Goal: Communication & Community: Answer question/provide support

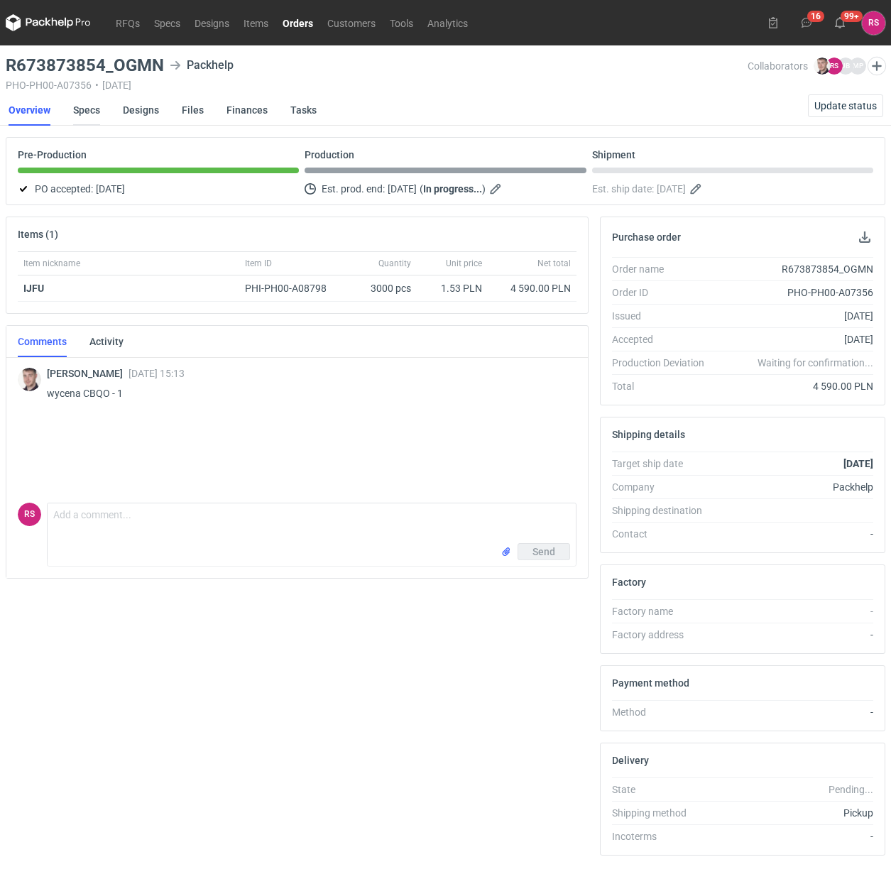
click at [82, 105] on link "Specs" at bounding box center [86, 109] width 27 height 31
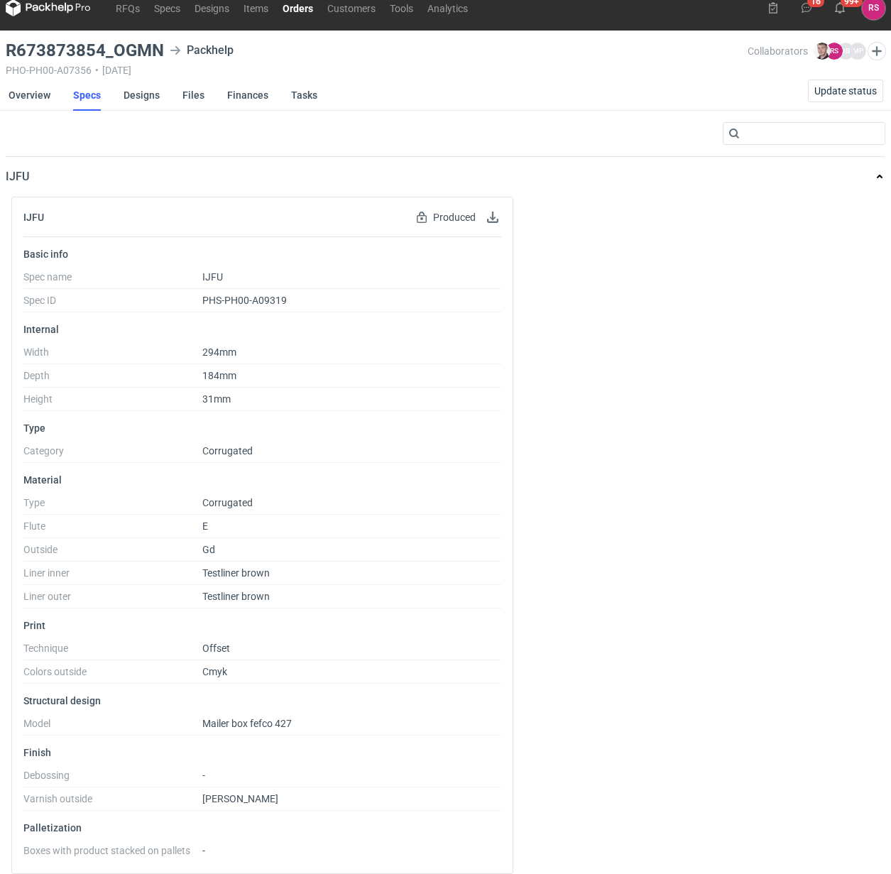
scroll to position [29, 0]
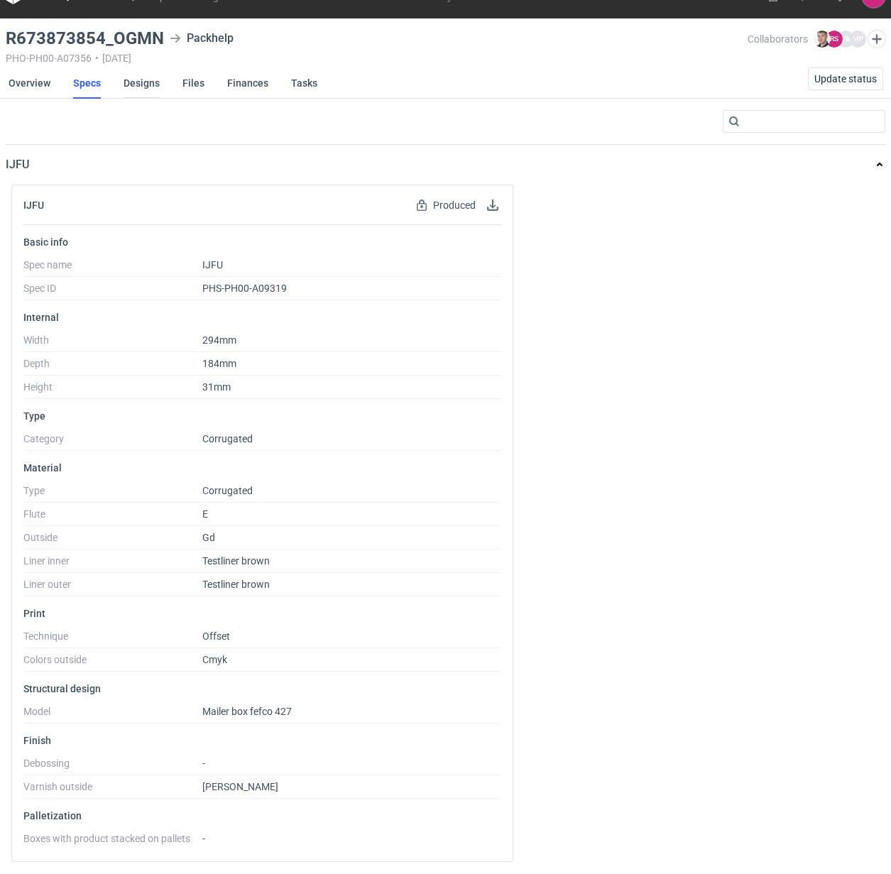
click at [146, 78] on link "Designs" at bounding box center [142, 82] width 36 height 31
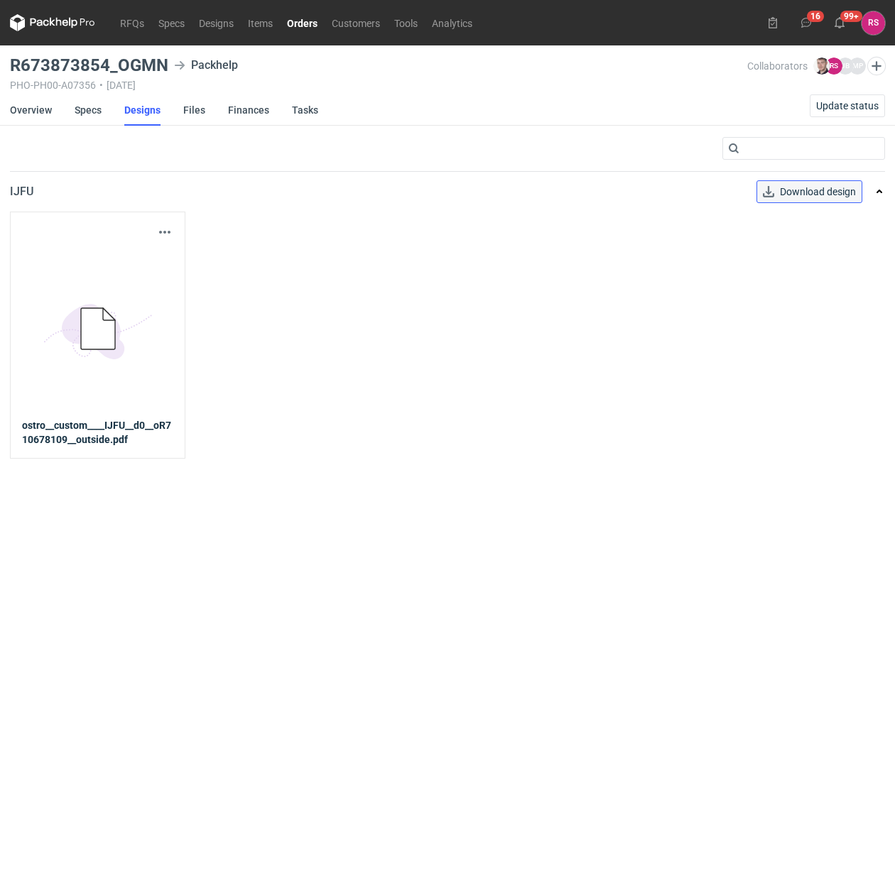
click at [817, 183] on link "Download design" at bounding box center [809, 191] width 106 height 23
click at [817, 195] on link "Download design" at bounding box center [809, 191] width 106 height 23
click at [33, 108] on link "Overview" at bounding box center [31, 109] width 42 height 31
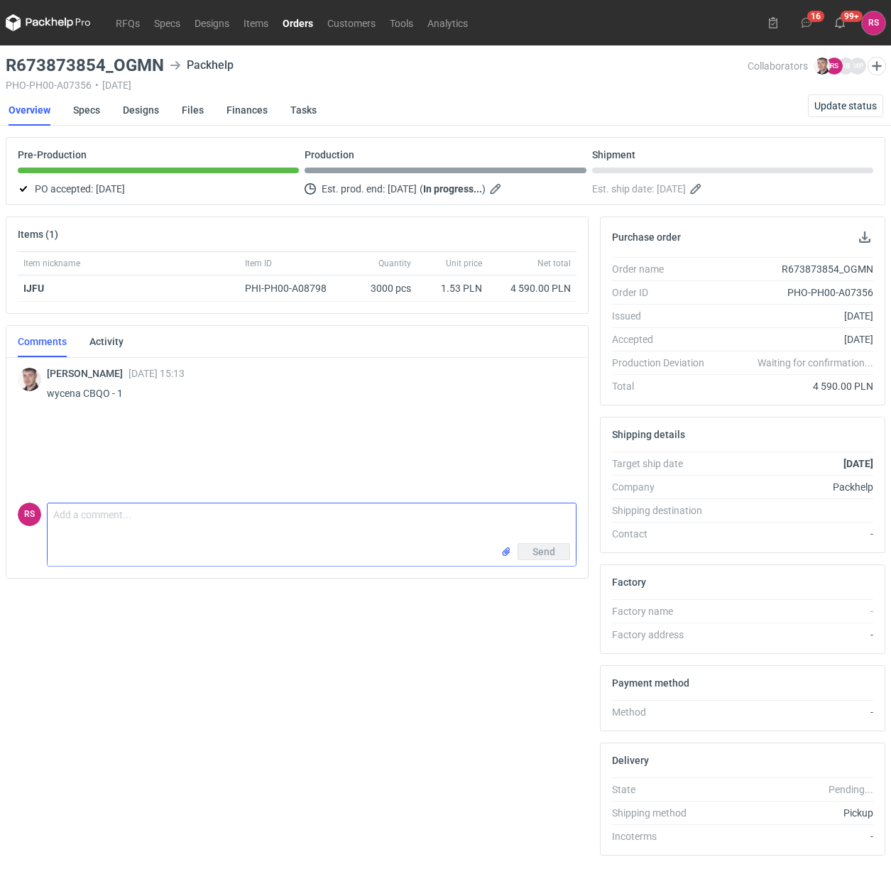
click at [192, 513] on textarea "Comment message" at bounding box center [312, 524] width 528 height 40
type textarea "Panie Macieju, proszę o akceptację pdf"
click at [547, 582] on span "Send" at bounding box center [544, 583] width 23 height 10
click at [307, 22] on link "Orders" at bounding box center [298, 22] width 45 height 17
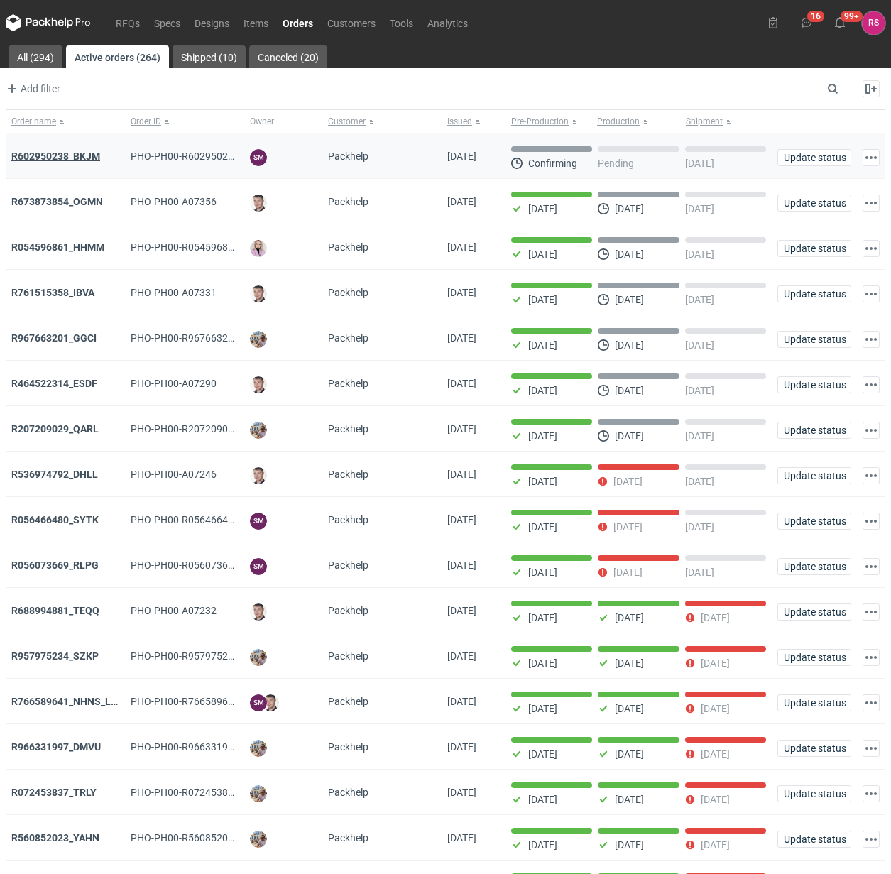
click at [59, 156] on strong "R602950238_BKJM" at bounding box center [55, 156] width 89 height 11
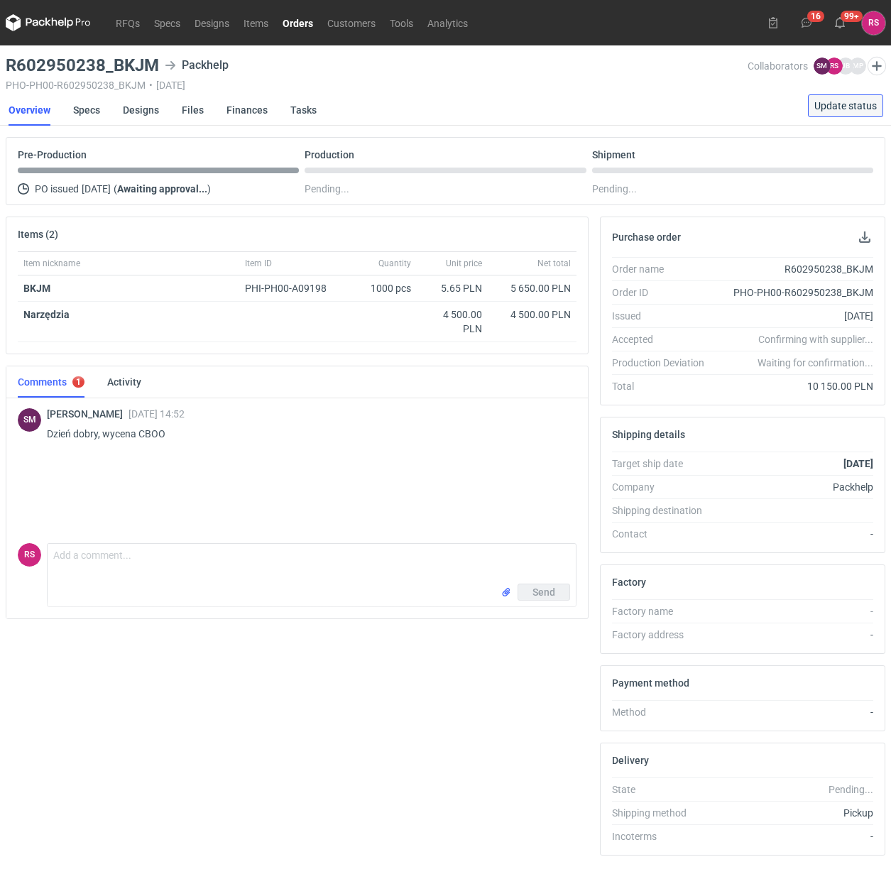
click at [840, 107] on span "Update status" at bounding box center [846, 106] width 62 height 10
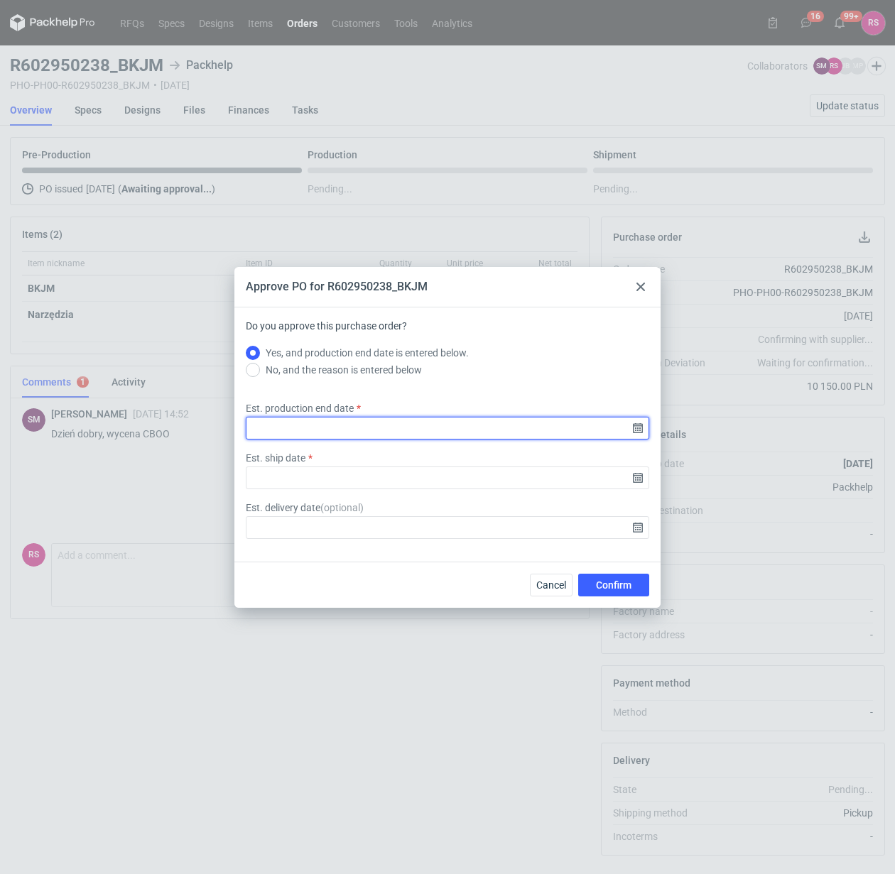
click at [637, 428] on input "Est. production end date" at bounding box center [447, 428] width 403 height 23
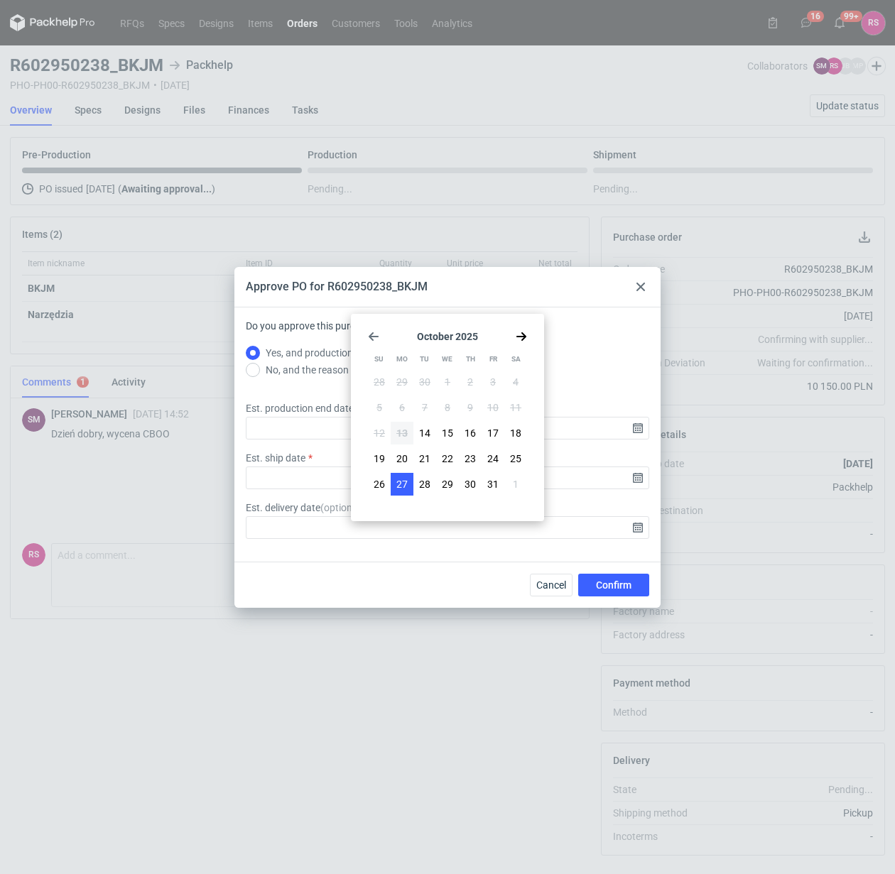
click at [403, 482] on span "27" at bounding box center [401, 484] width 11 height 14
type input "2025-10-27"
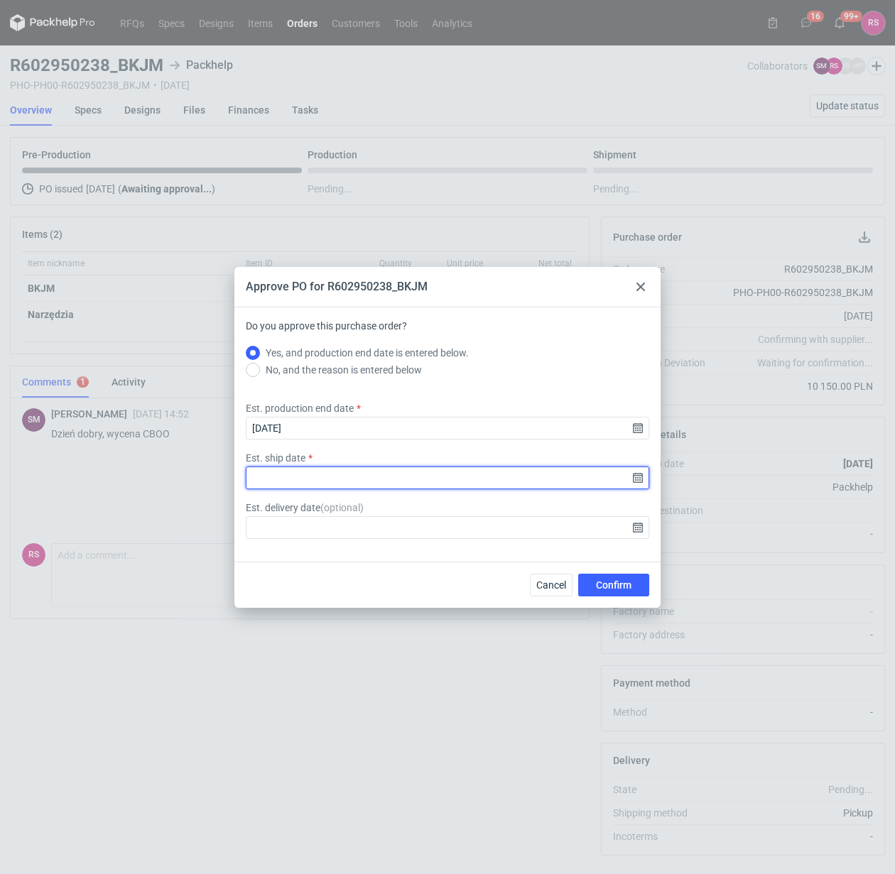
click at [637, 480] on input "Est. ship date" at bounding box center [447, 478] width 403 height 23
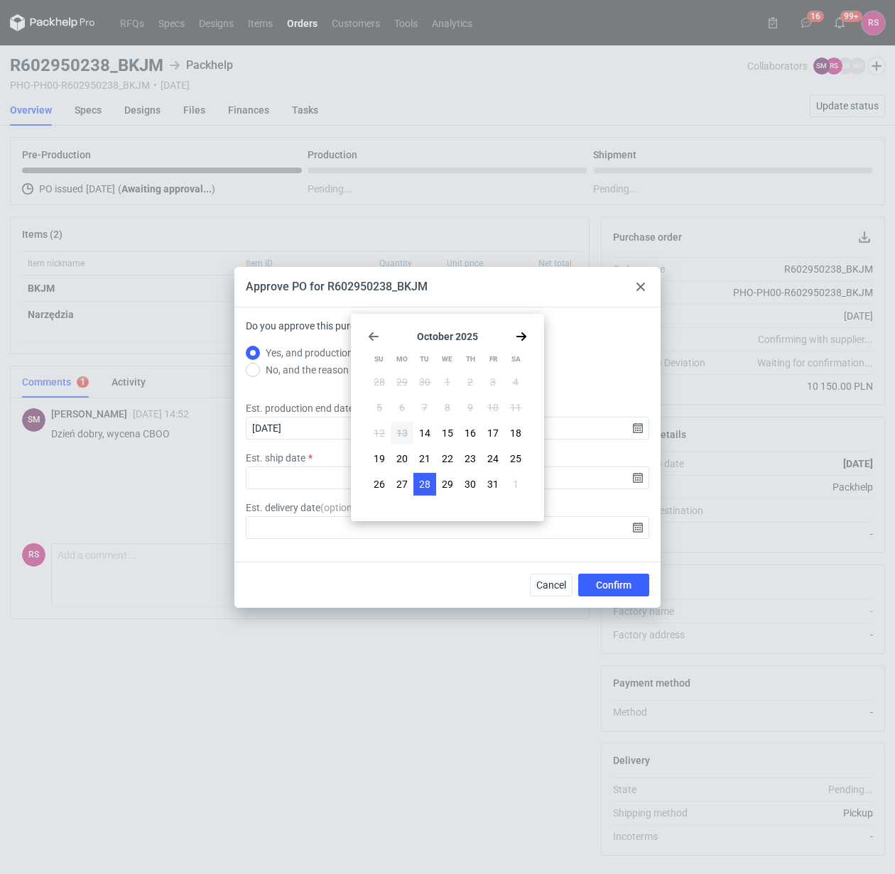
click at [426, 482] on span "28" at bounding box center [424, 484] width 11 height 14
type input "2025-10-28"
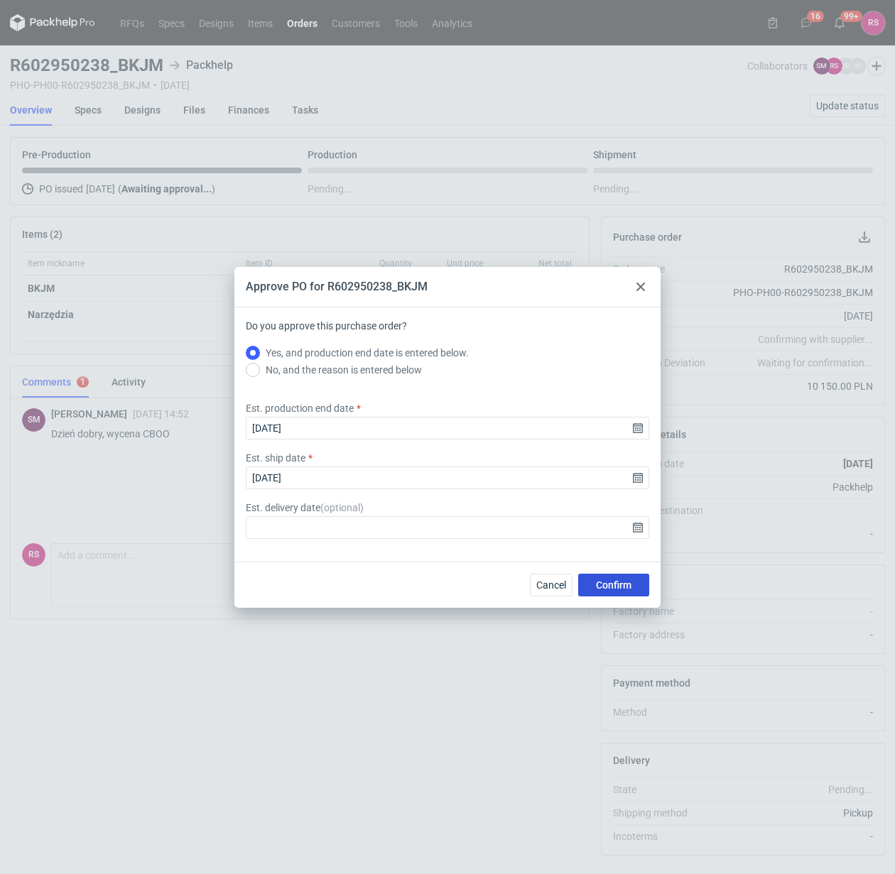
click at [611, 592] on button "Confirm" at bounding box center [613, 585] width 71 height 23
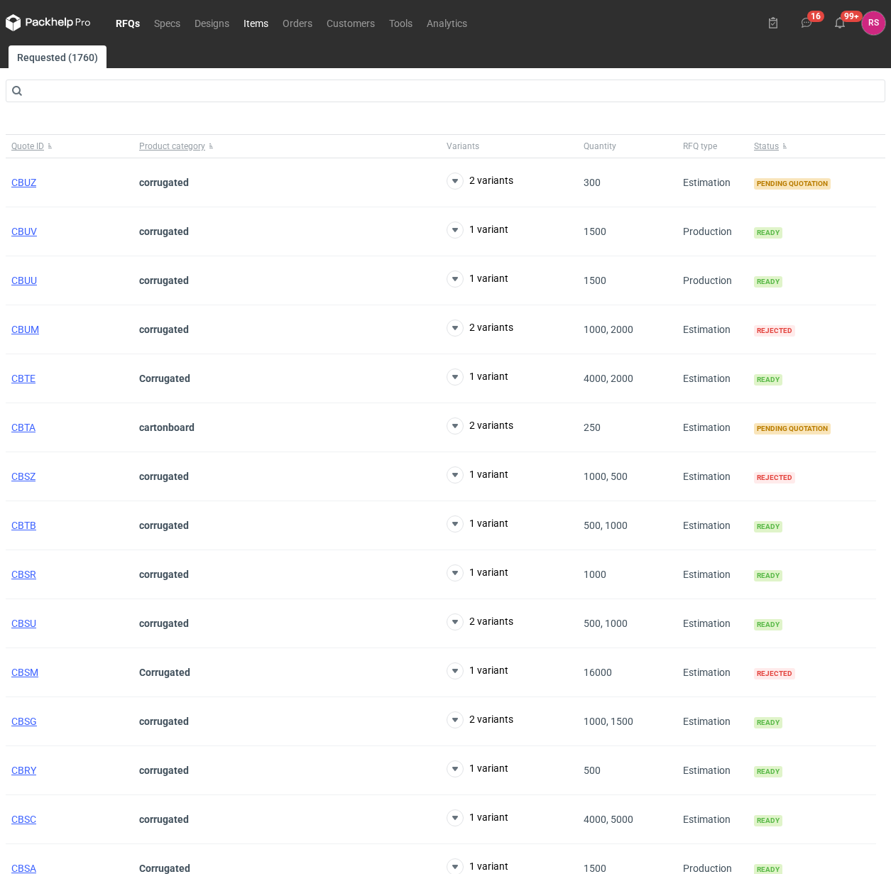
click at [256, 20] on link "Items" at bounding box center [255, 22] width 39 height 17
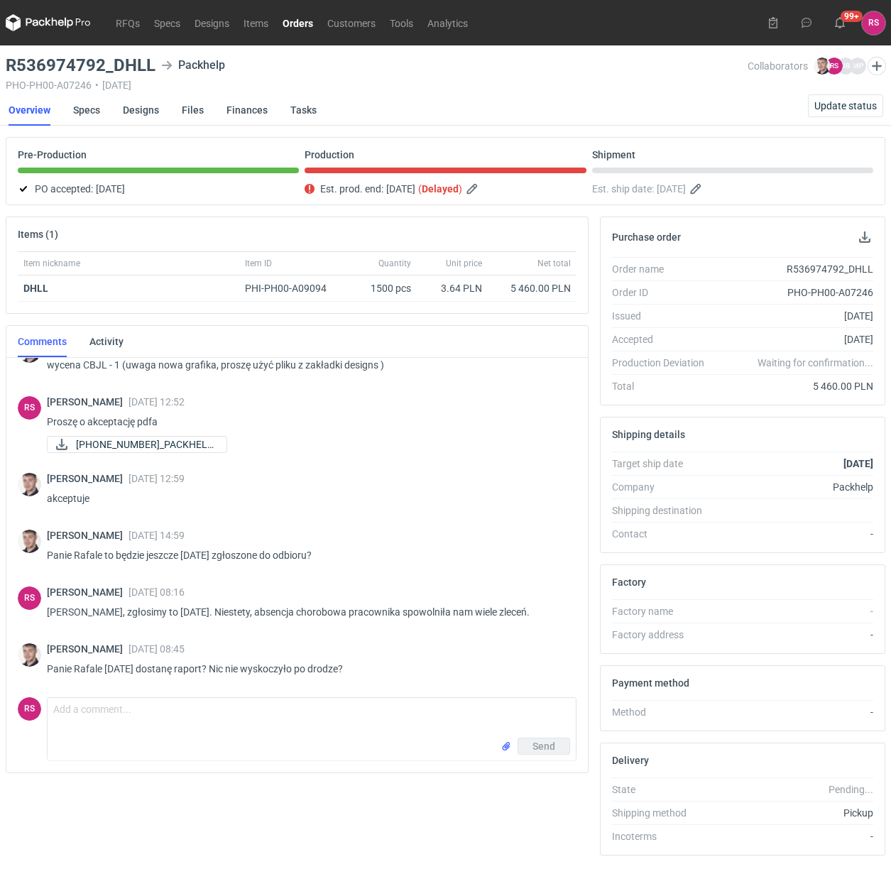
scroll to position [28, 0]
click at [231, 724] on textarea "Comment message" at bounding box center [312, 718] width 528 height 40
type textarea "O"
type textarea "T"
type textarea "Panie Macieju, tak, będzie dzisiaj."
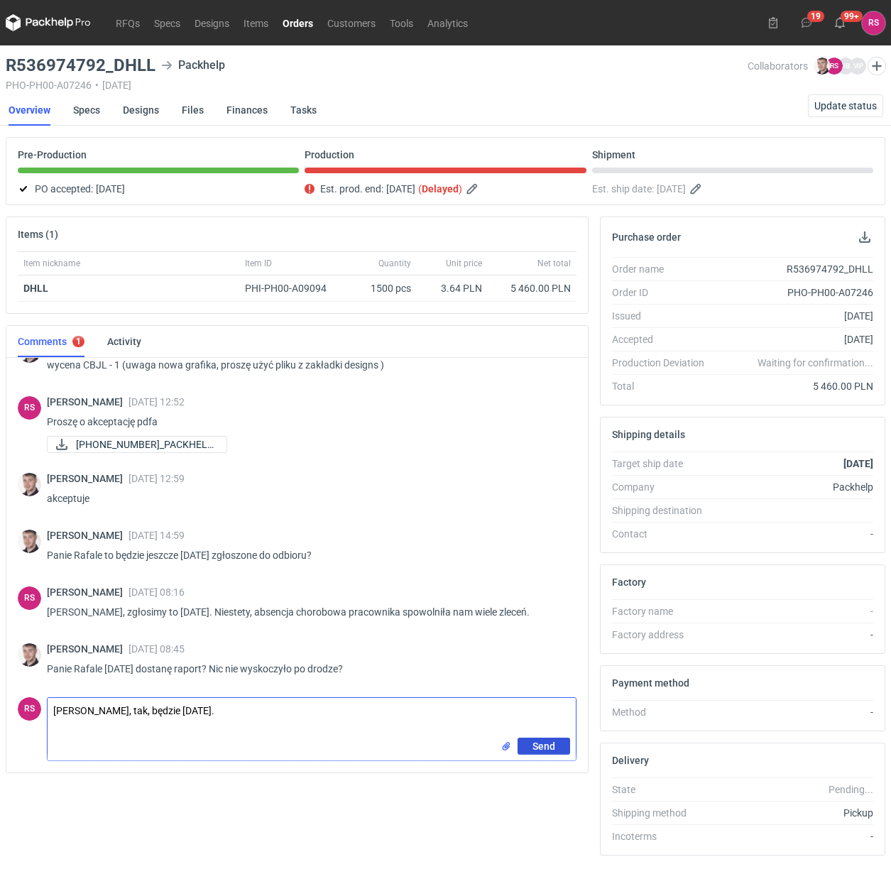
click at [543, 743] on span "Send" at bounding box center [544, 746] width 23 height 10
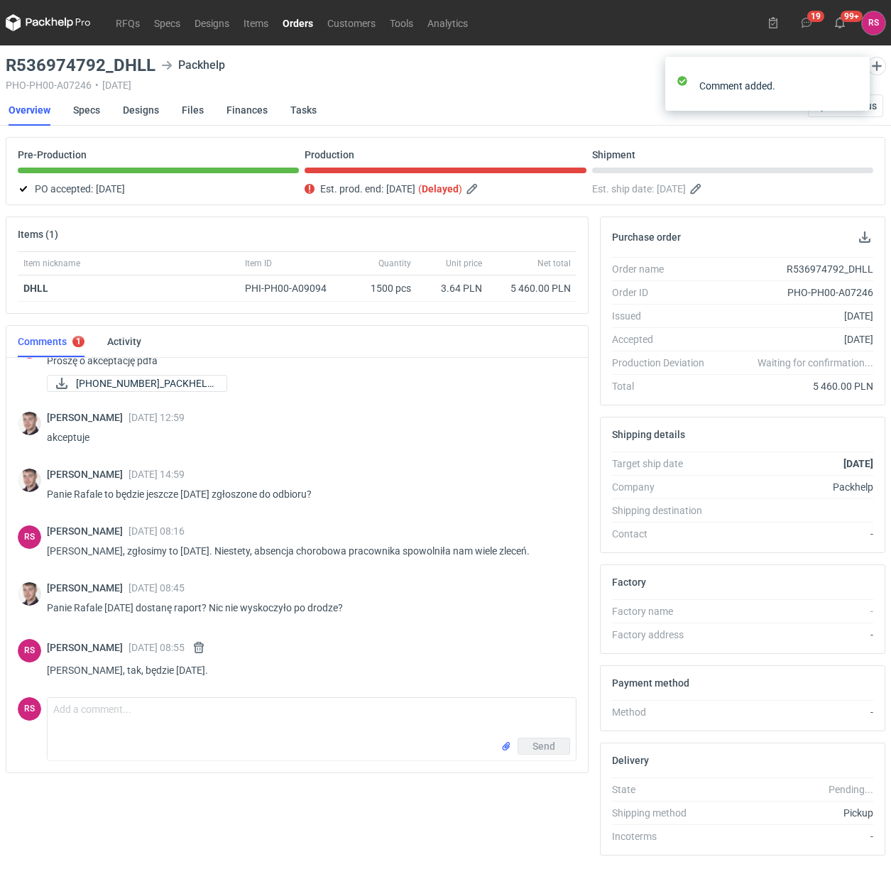
scroll to position [85, 0]
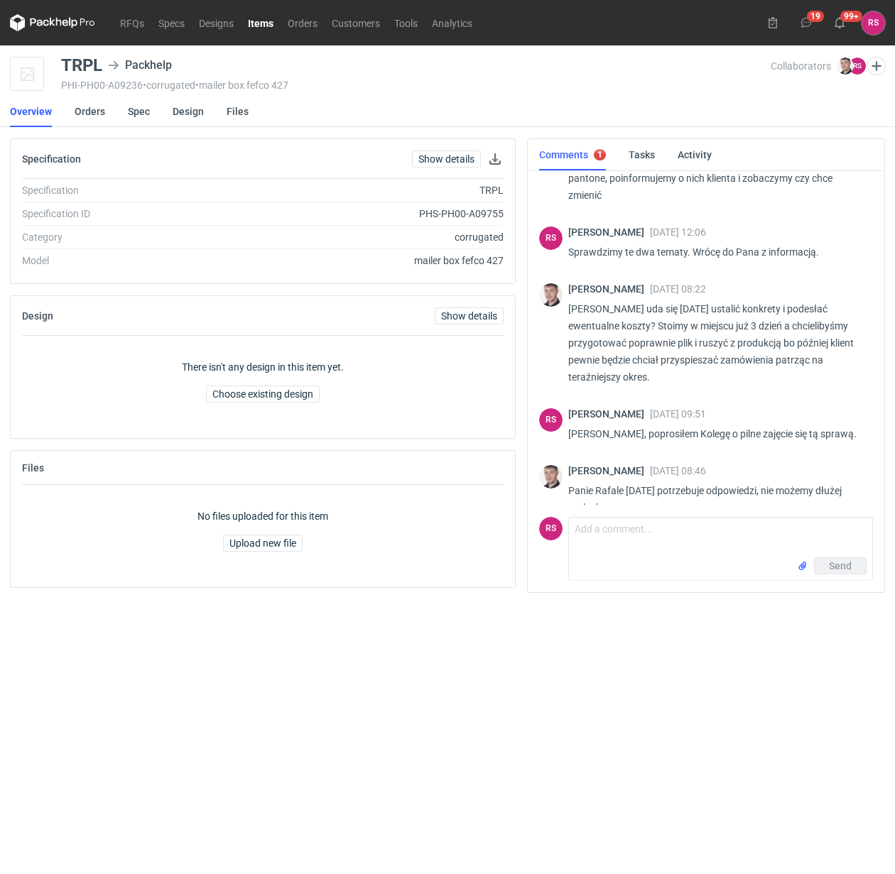
scroll to position [538, 0]
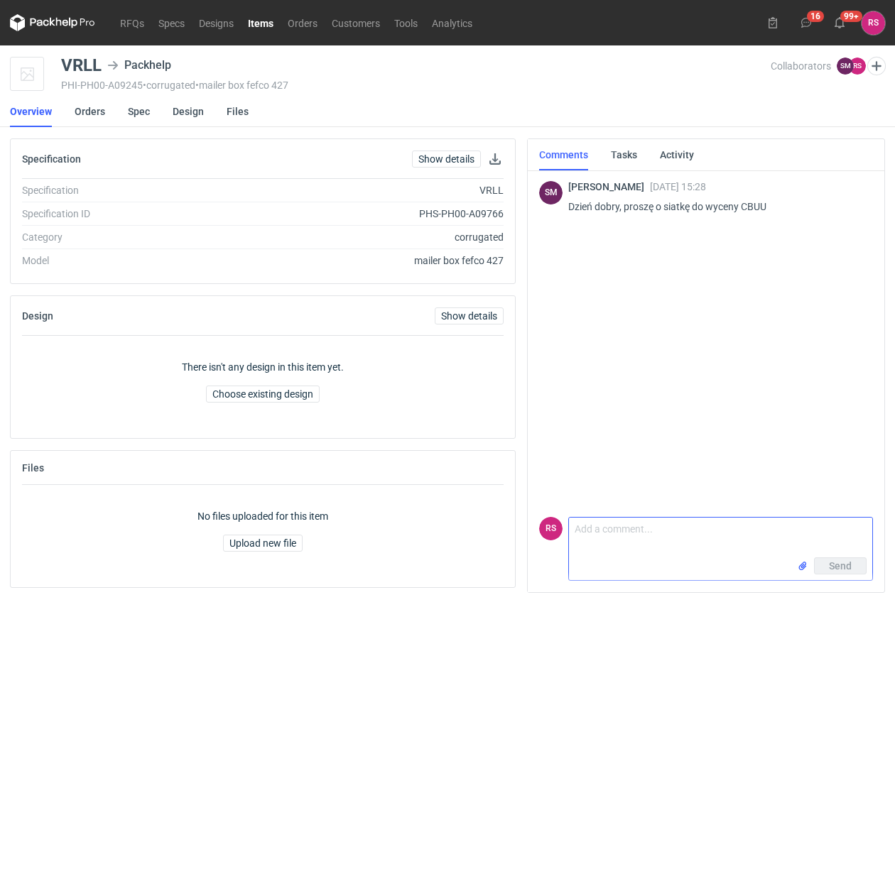
click at [657, 540] on textarea "Comment message" at bounding box center [720, 538] width 303 height 40
type textarea "Dzień dobry, proszę bardzo."
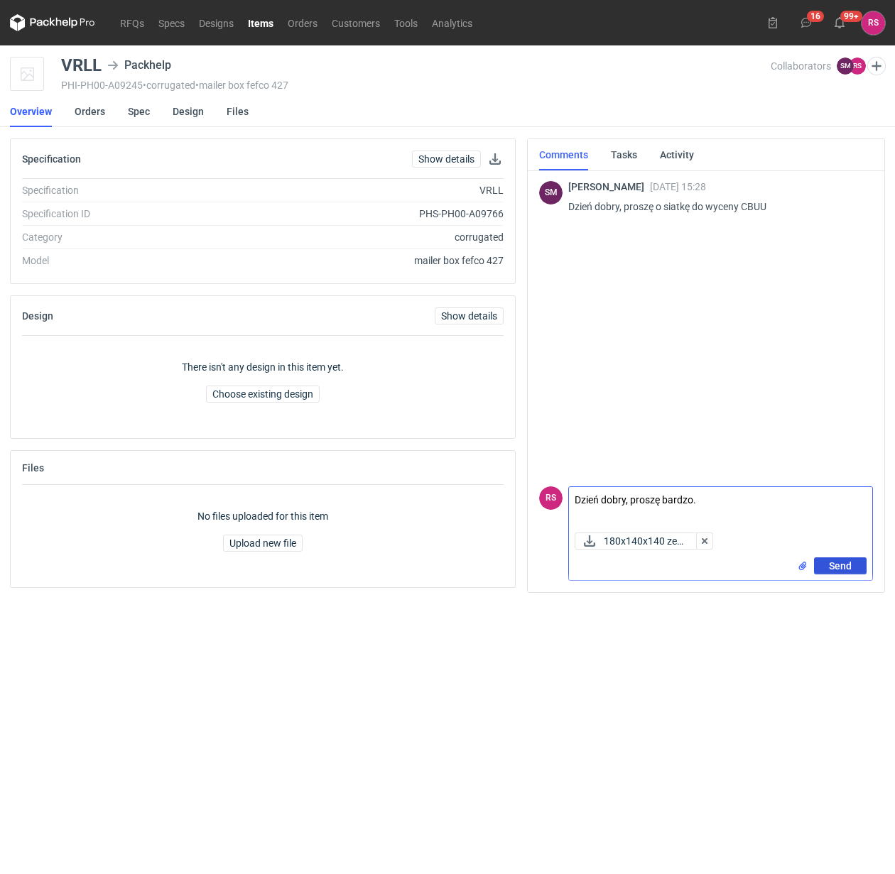
click at [842, 563] on span "Send" at bounding box center [840, 566] width 23 height 10
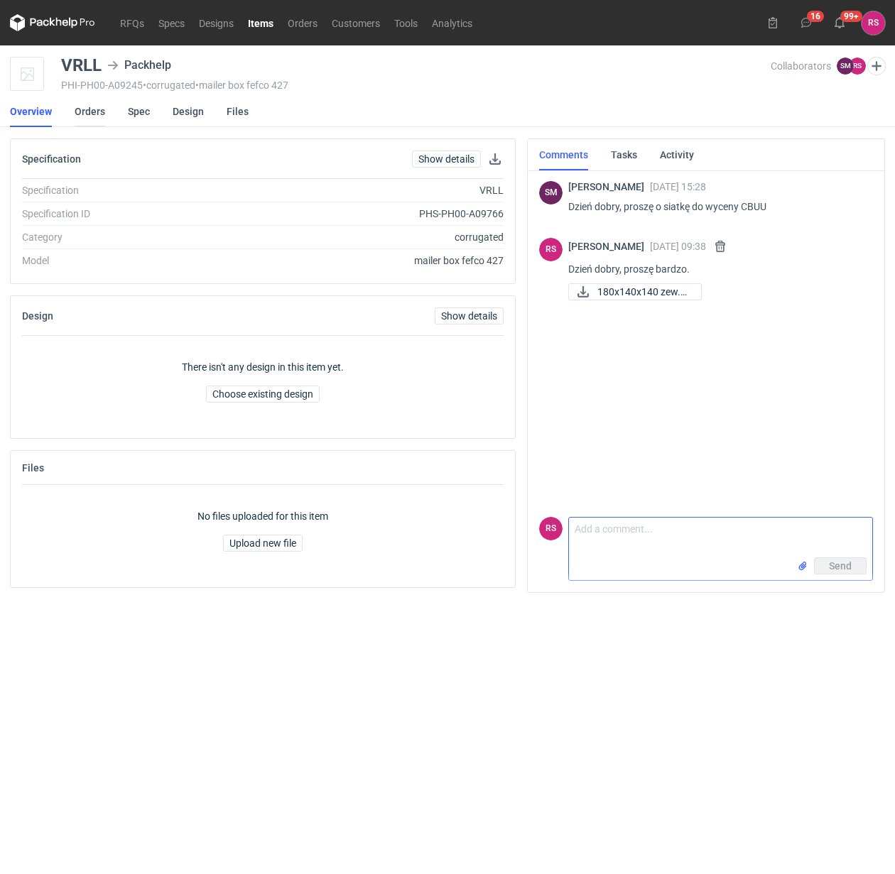
click at [92, 109] on link "Orders" at bounding box center [90, 111] width 31 height 31
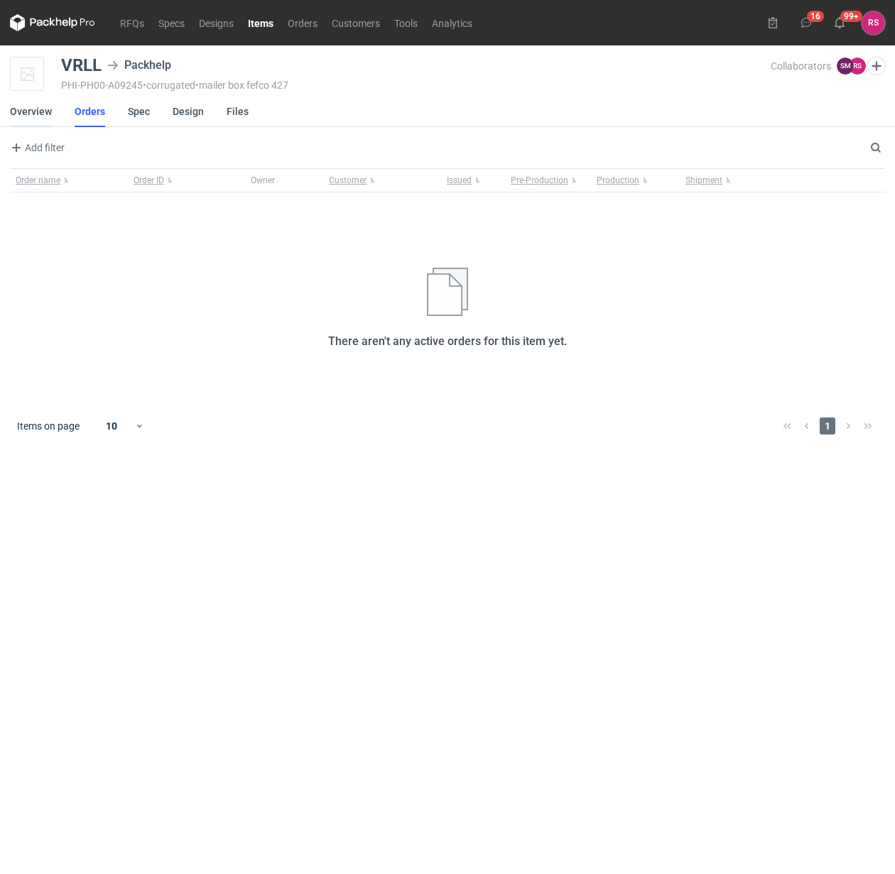
click at [34, 111] on link "Overview" at bounding box center [31, 111] width 42 height 31
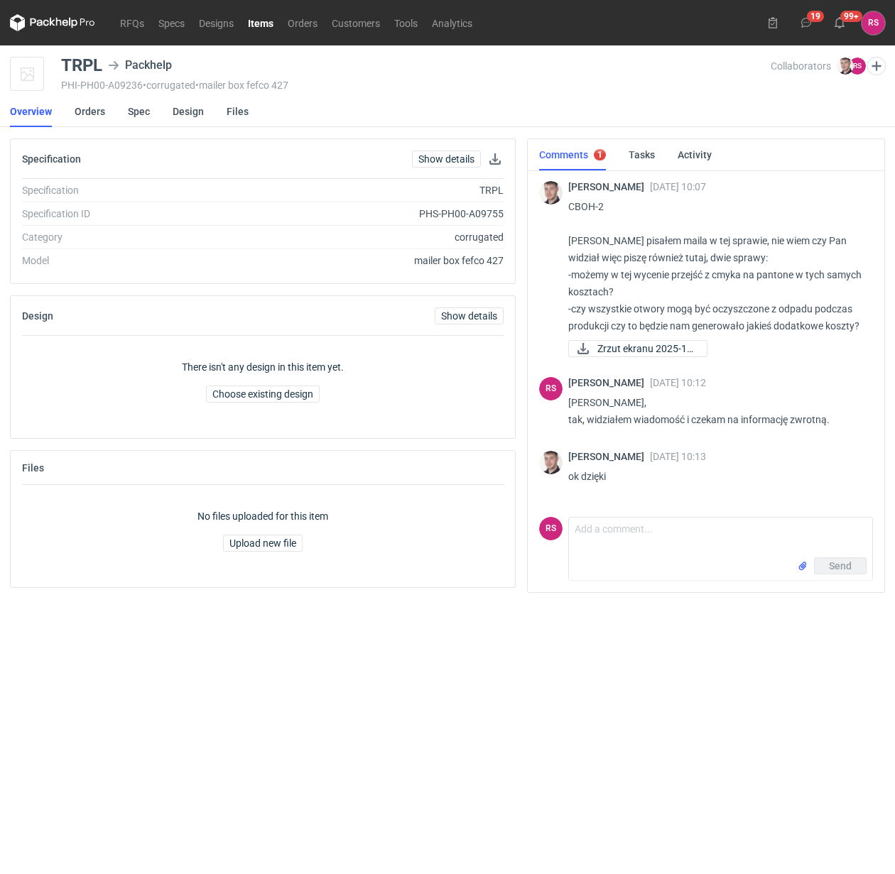
scroll to position [538, 0]
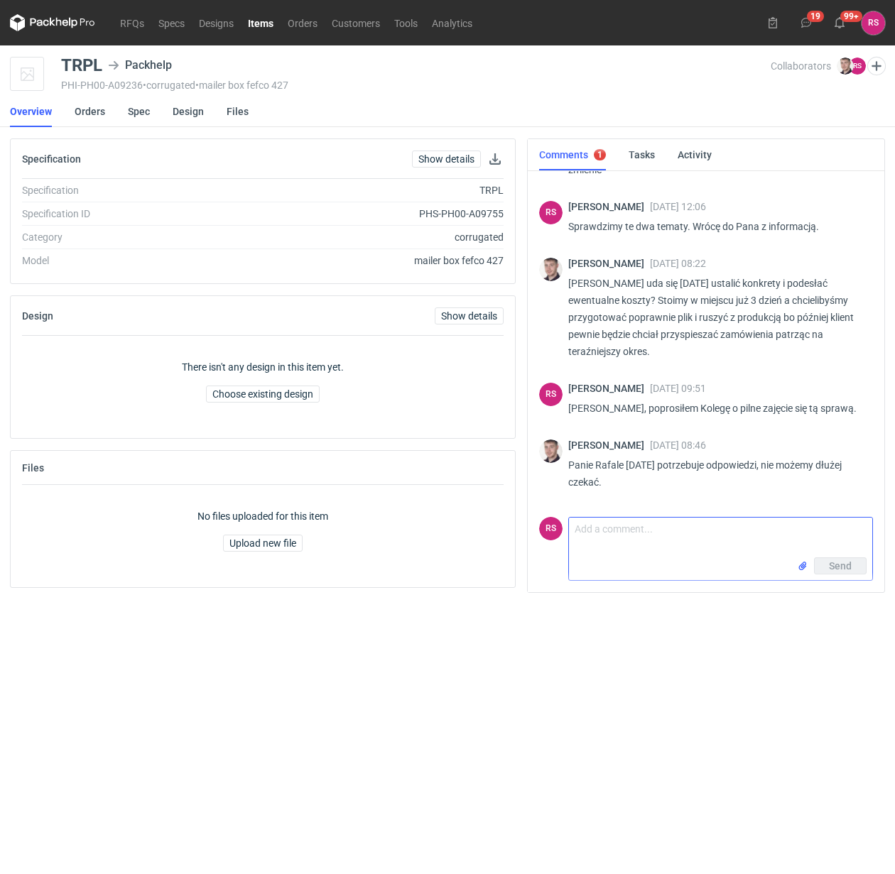
click at [673, 531] on textarea "Comment message" at bounding box center [720, 538] width 303 height 40
click at [590, 554] on textarea "[PERSON_NAME], przepraszam za zwłokę." at bounding box center [720, 538] width 303 height 40
paste textarea "353x250x80 zew Konstrukcja: Fefco 427 GD2 210 / Fala E kraft brąz/brąz 380g 3-w…"
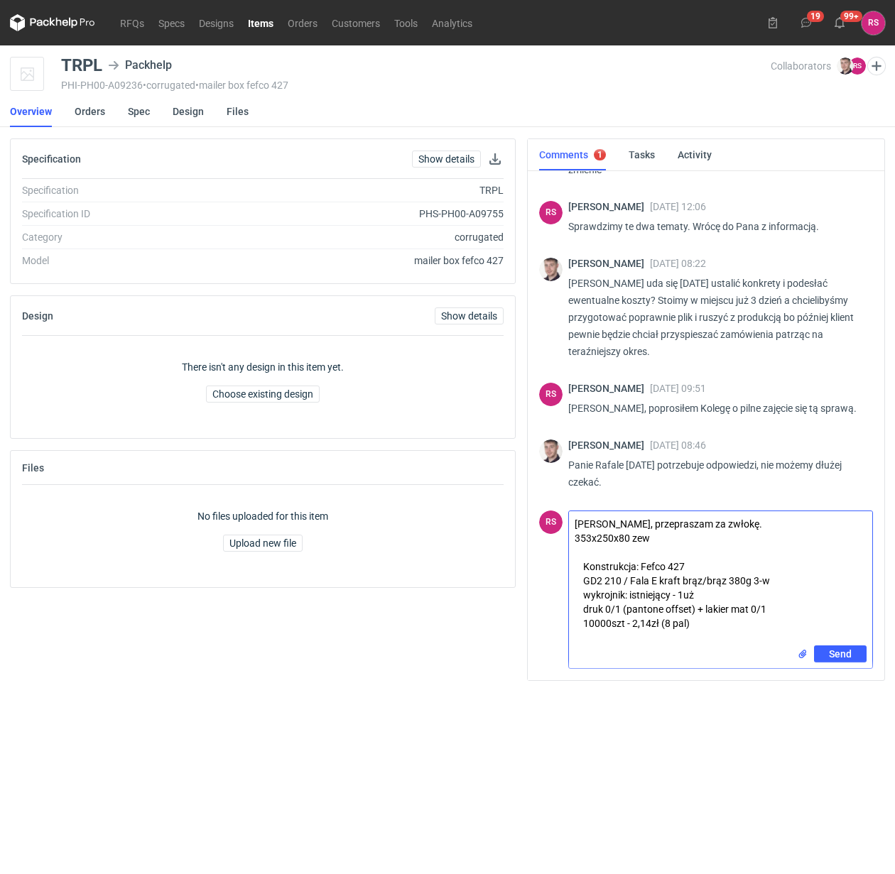
drag, startPoint x: 631, startPoint y: 594, endPoint x: 712, endPoint y: 594, distance: 81.7
click at [712, 594] on textarea "[PERSON_NAME], przepraszam za zwłokę. 353x250x80 zew Konstrukcja: Fefco 427 GD2…" at bounding box center [720, 578] width 303 height 134
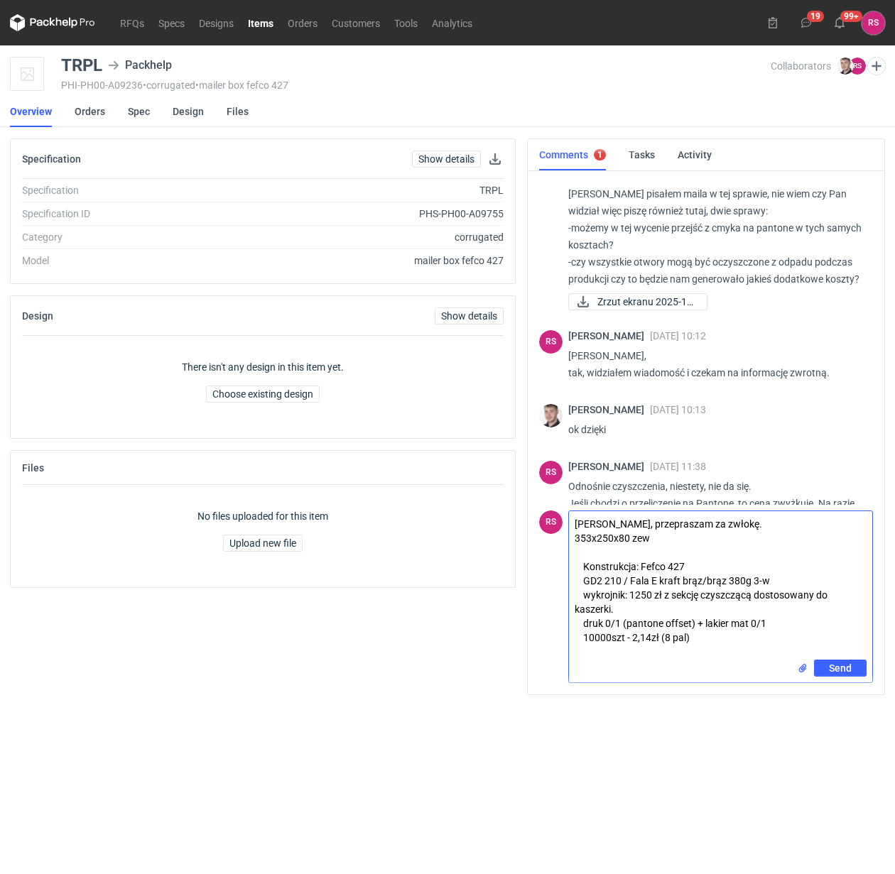
scroll to position [6, 0]
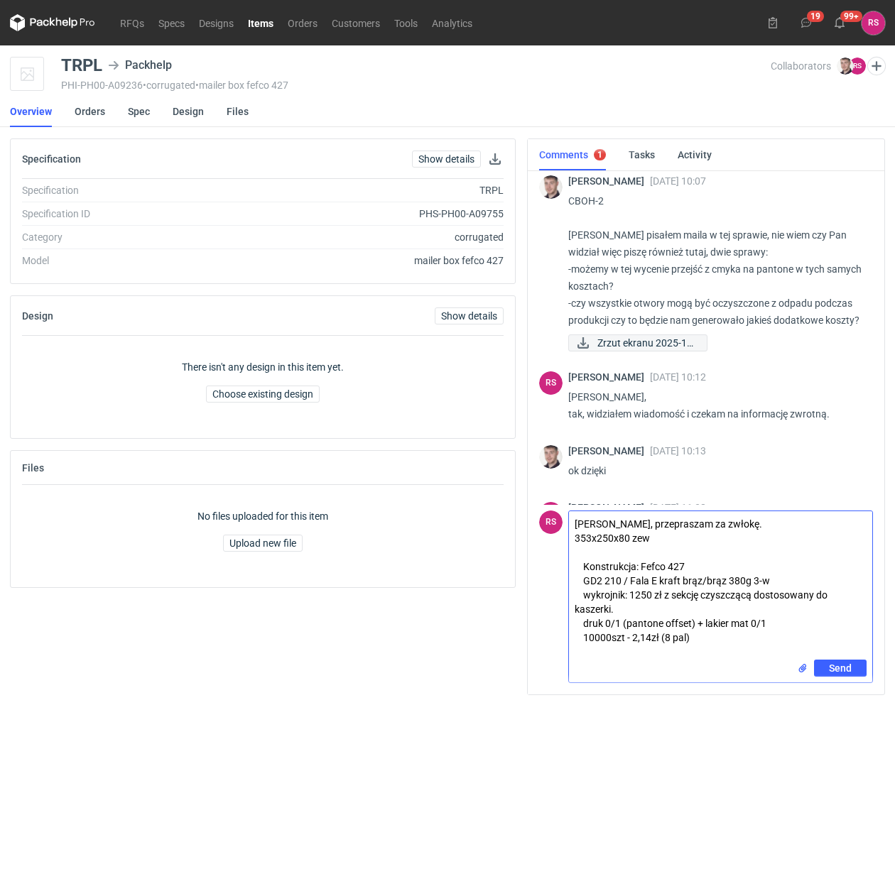
type textarea "Panie Macieju, przepraszam za zwłokę. 353x250x80 zew Konstrukcja: Fefco 427 GD2…"
click at [616, 351] on span "Zrzut ekranu 2025-10..." at bounding box center [646, 343] width 98 height 16
click at [840, 666] on span "Send" at bounding box center [840, 668] width 23 height 10
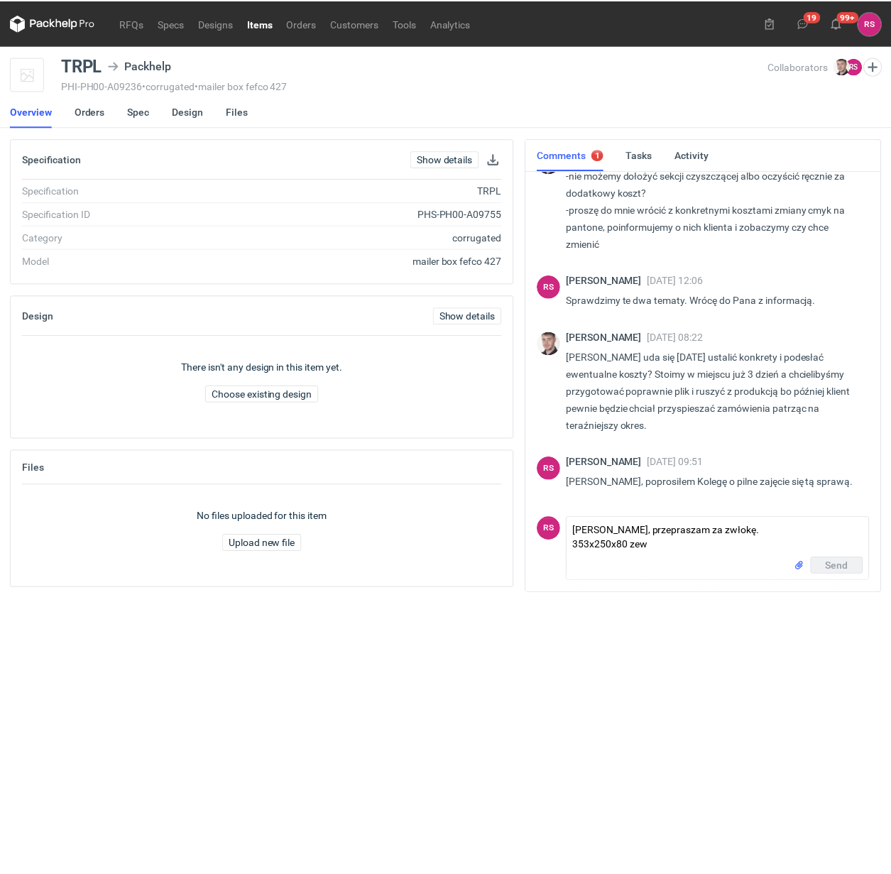
scroll to position [0, 0]
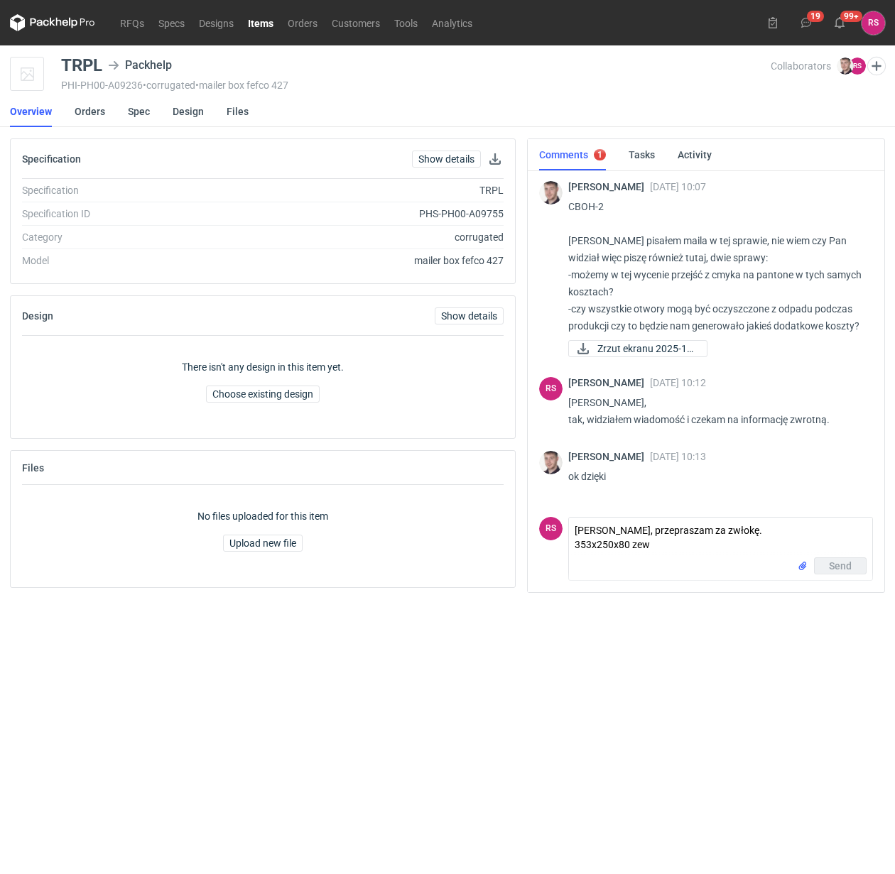
click at [259, 22] on link "Items" at bounding box center [261, 22] width 40 height 17
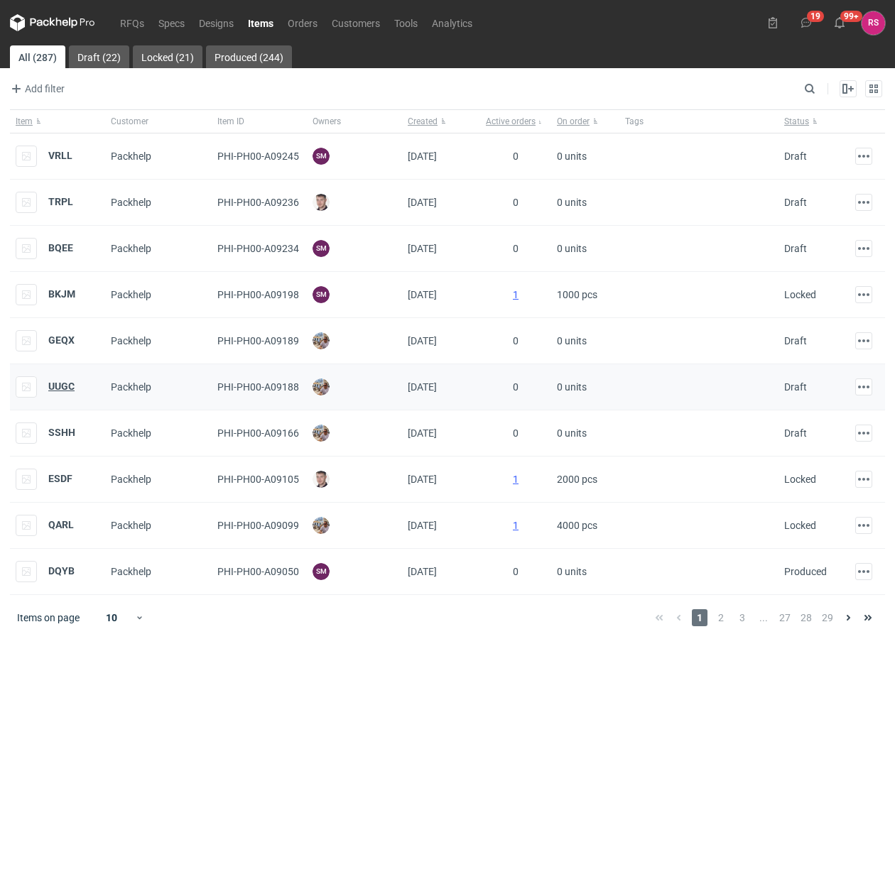
click at [62, 388] on strong "UUGC" at bounding box center [61, 386] width 26 height 11
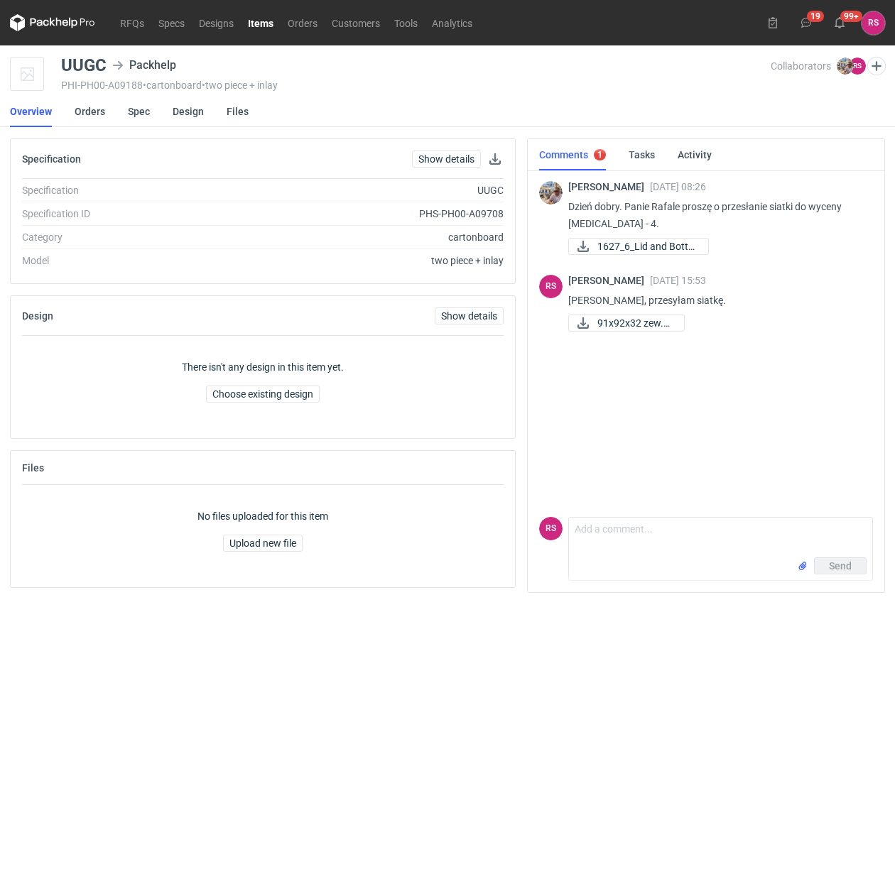
click at [261, 20] on link "Items" at bounding box center [261, 22] width 40 height 17
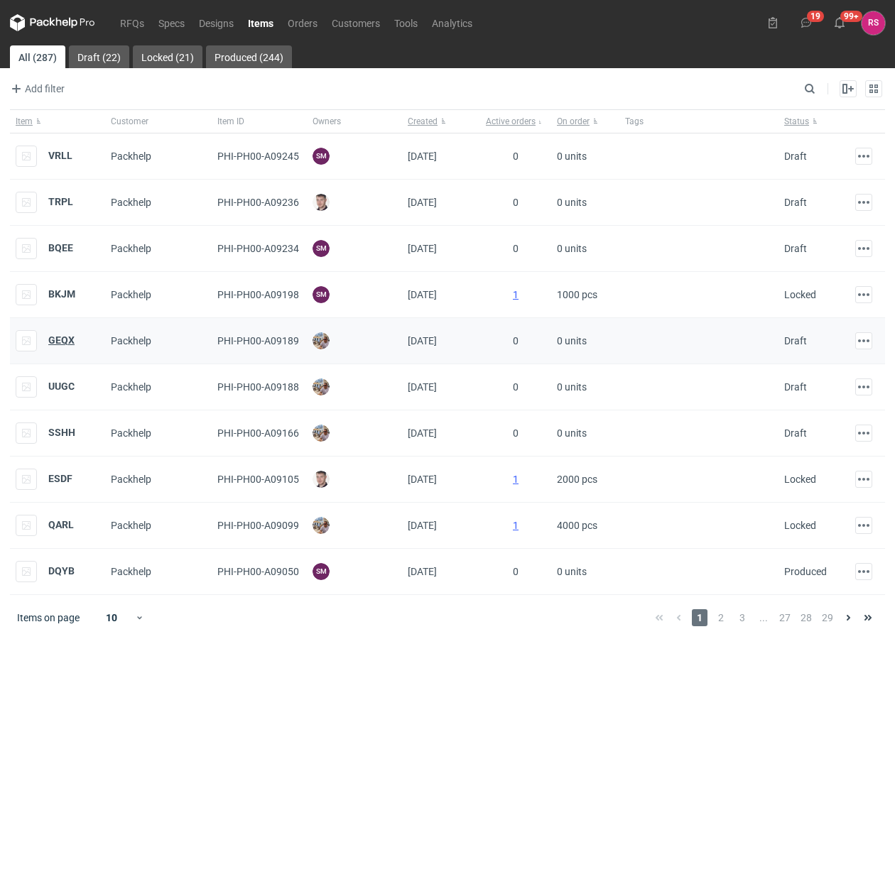
click at [65, 343] on strong "GEQX" at bounding box center [61, 340] width 26 height 11
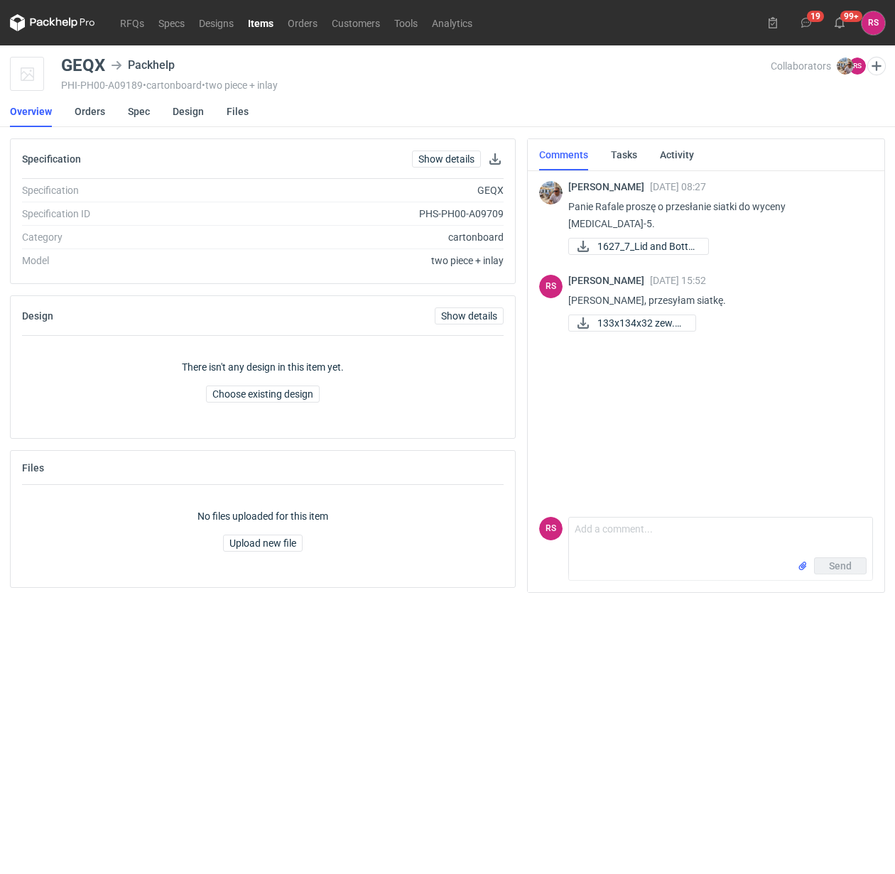
click at [260, 20] on link "Items" at bounding box center [261, 22] width 40 height 17
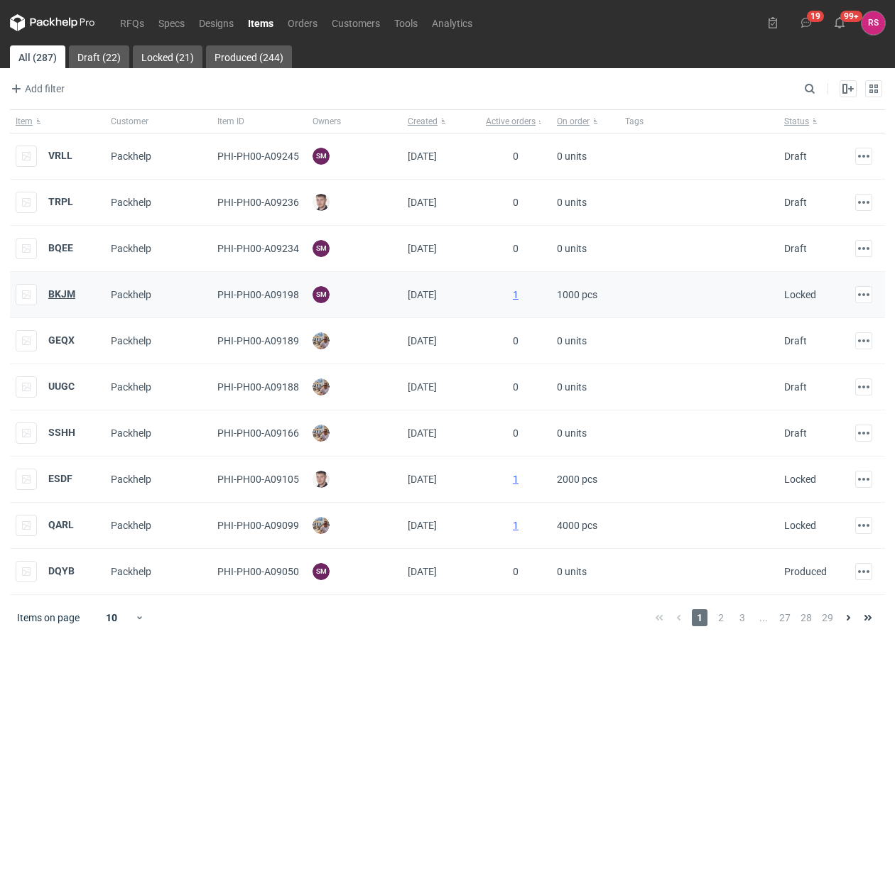
click at [68, 295] on strong "BKJM" at bounding box center [61, 293] width 27 height 11
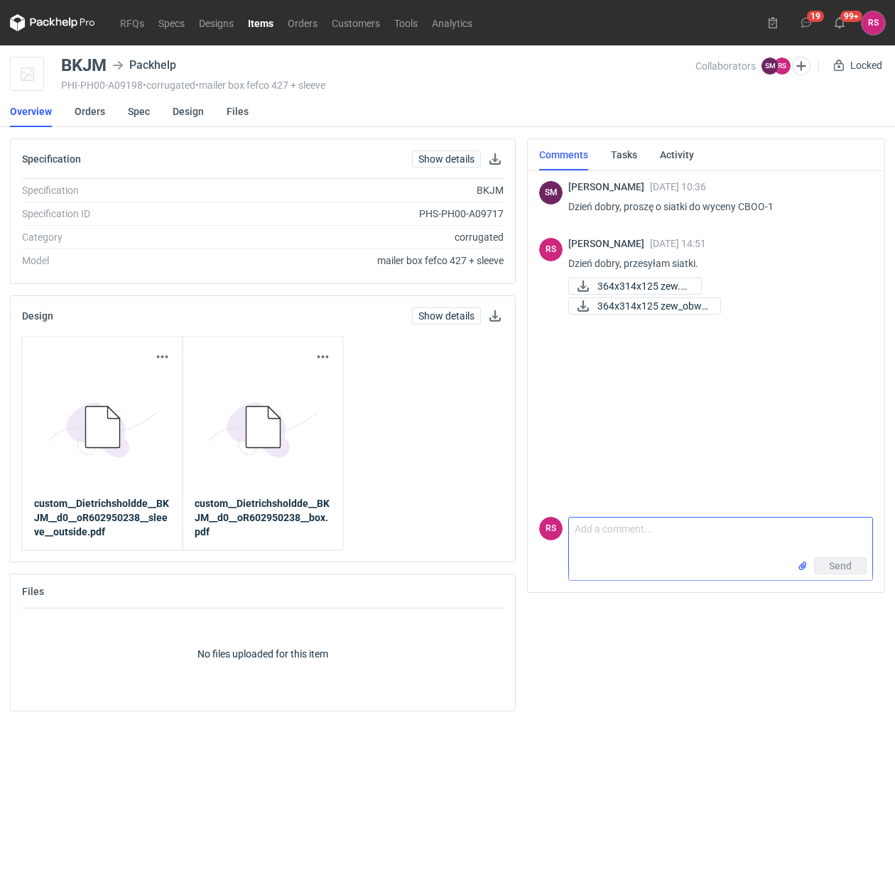
click at [641, 529] on textarea "Comment message" at bounding box center [720, 538] width 303 height 40
click at [661, 543] on textarea "Panie Sebastianie, okazuje się, że mamy na stanie wykrojnik o wymiarach" at bounding box center [720, 538] width 303 height 40
paste textarea "364x314x125 zew"
type textarea "Panie Sebastianie, okazuje się, że mamy na stanie wykrojnik o wymiarach 364x314…"
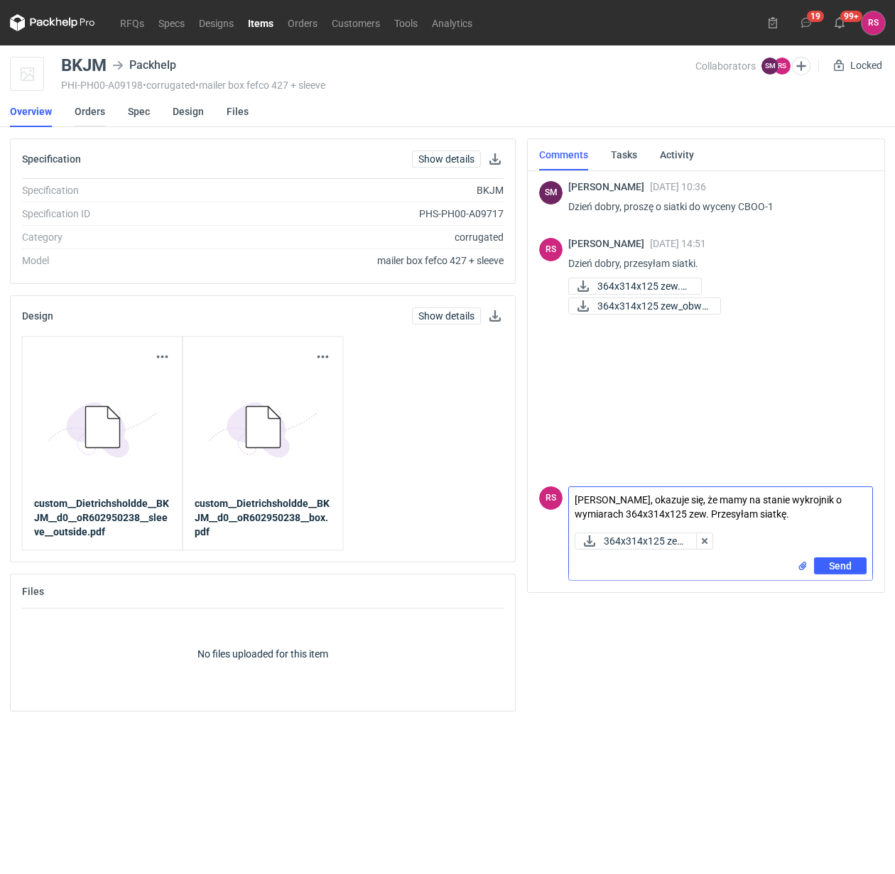
click at [94, 107] on link "Orders" at bounding box center [90, 111] width 31 height 31
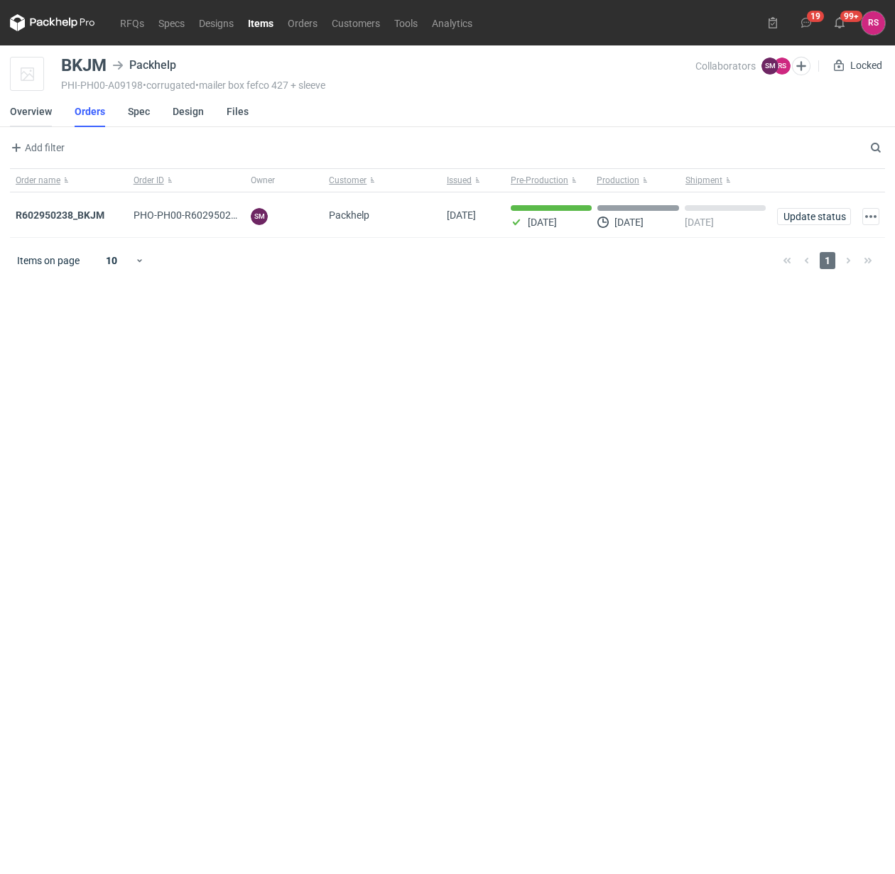
click at [39, 111] on link "Overview" at bounding box center [31, 111] width 42 height 31
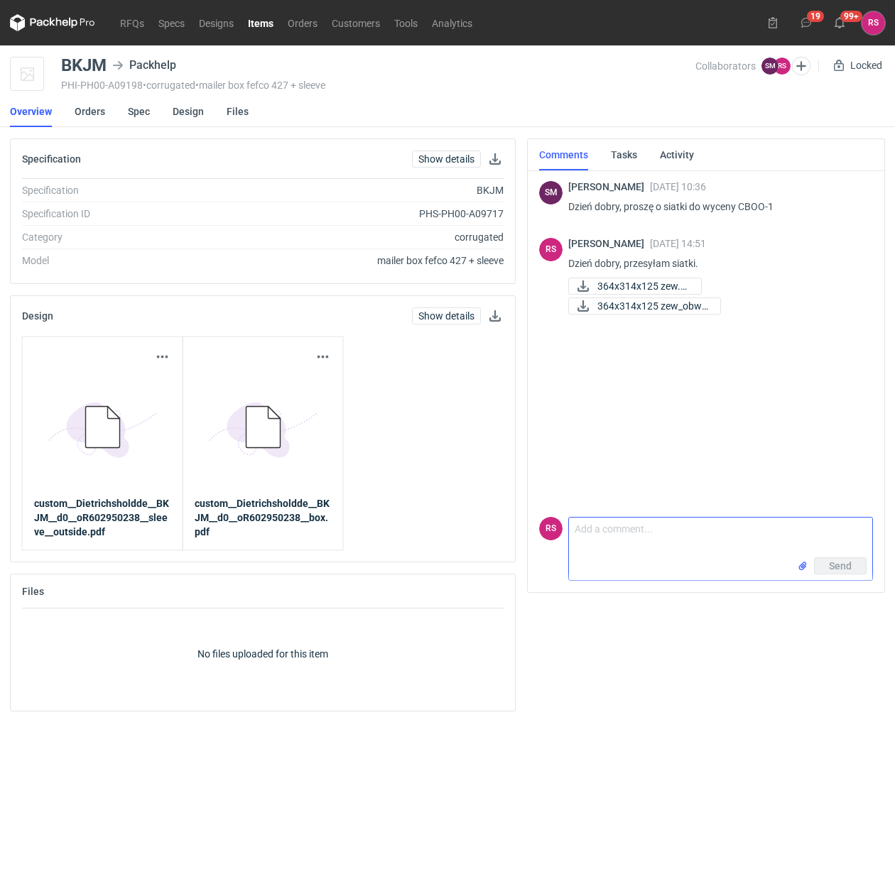
click at [658, 526] on textarea "Comment message" at bounding box center [720, 538] width 303 height 40
drag, startPoint x: 842, startPoint y: 533, endPoint x: 457, endPoint y: 538, distance: 385.0
click at [457, 538] on div "Specification Show details Specification BKJM Specification ID PHS-PH00-A09717 …" at bounding box center [447, 430] width 886 height 584
type textarea "Panie Sebastianie, okazuje się, że mamy na stanie wykrojnik"
click at [302, 22] on link "Orders" at bounding box center [303, 22] width 44 height 17
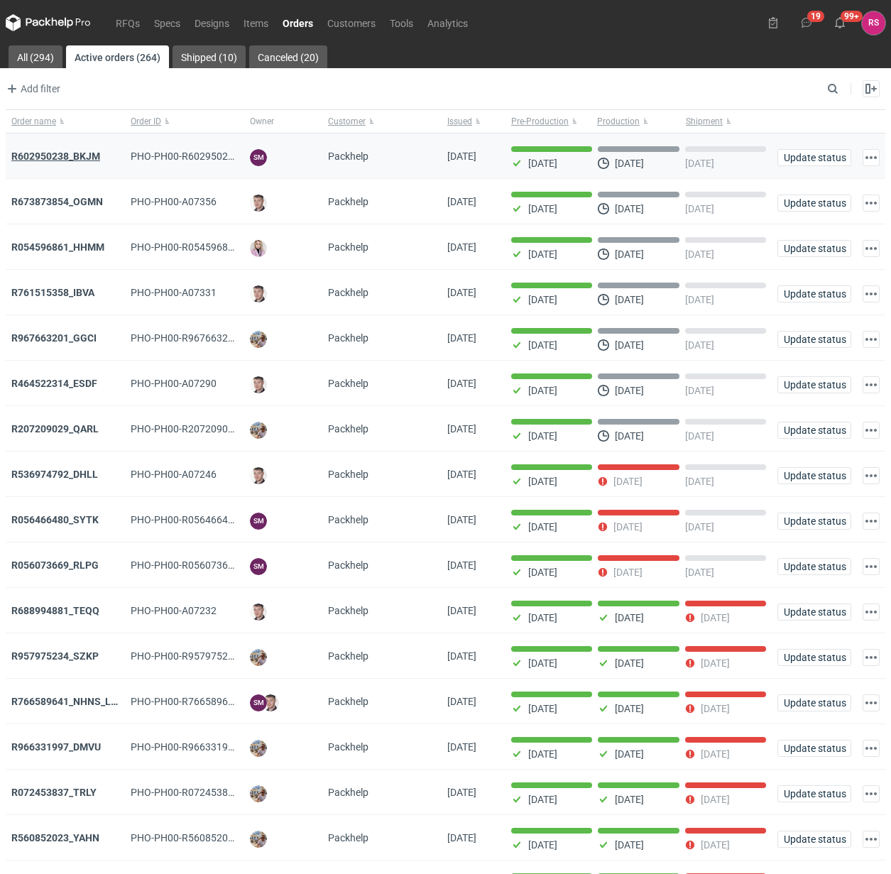
click at [80, 154] on strong "R602950238_BKJM" at bounding box center [55, 156] width 89 height 11
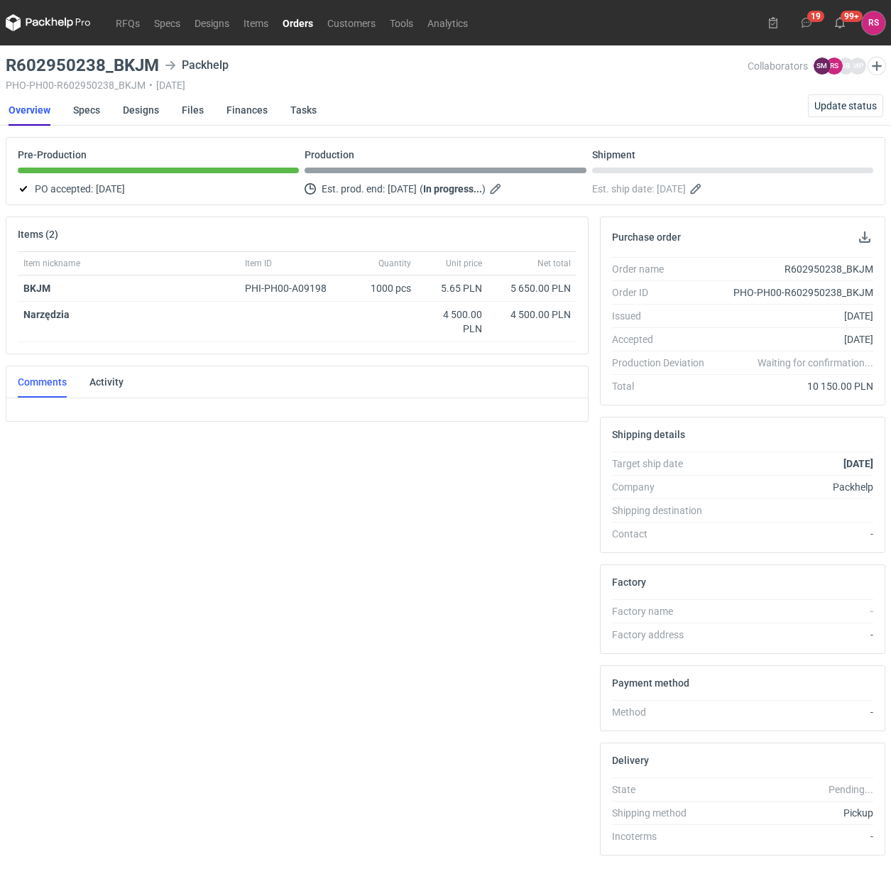
click at [33, 109] on link "Overview" at bounding box center [30, 109] width 42 height 31
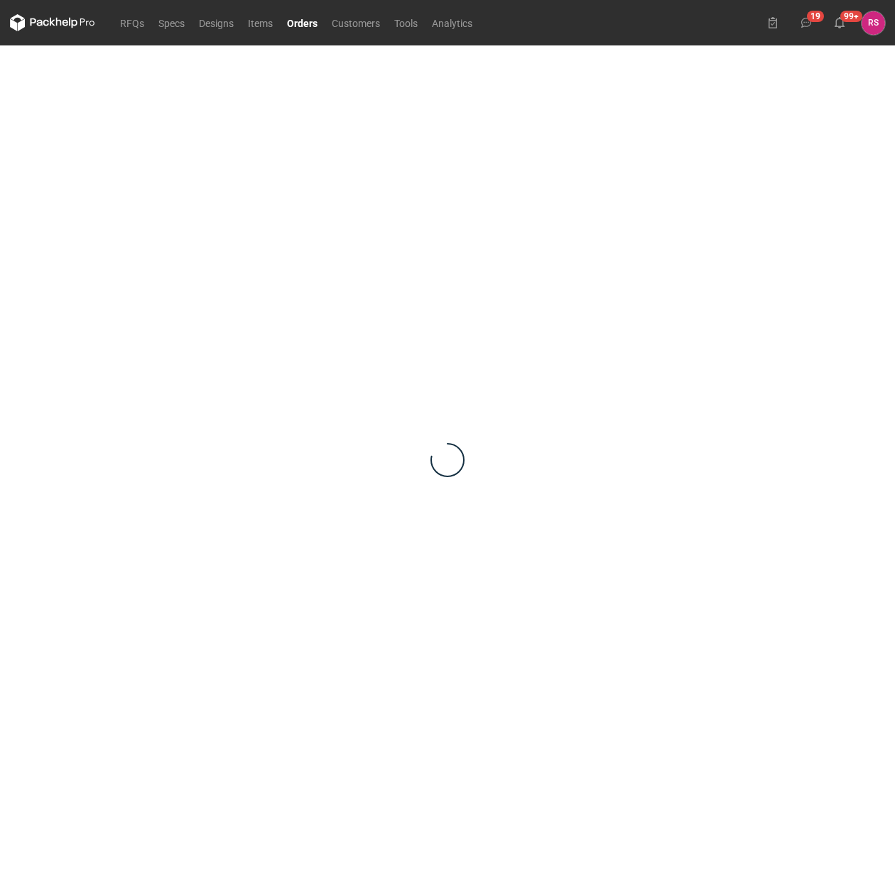
click at [414, 231] on div at bounding box center [447, 459] width 875 height 829
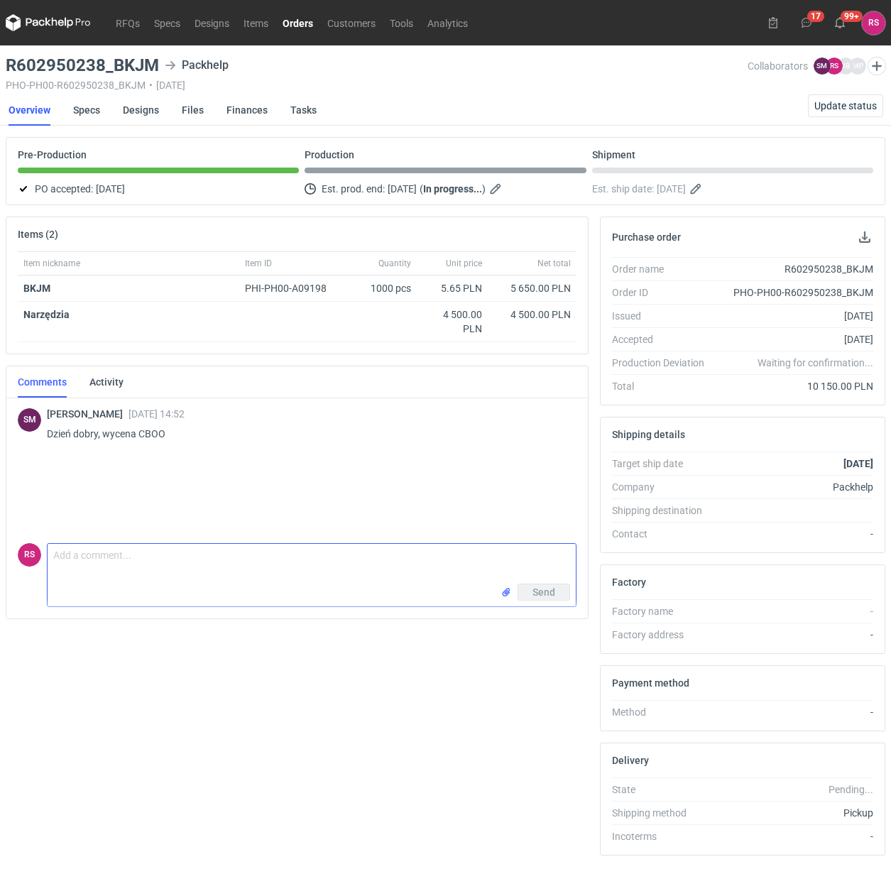
click at [182, 569] on textarea "Comment message" at bounding box center [312, 564] width 528 height 40
paste textarea "Panie Sebastianie, okazuje się, że mamy na stanie wykrojnik"
click at [413, 562] on textarea "Panie Sebastianie, okazuje się, że mamy na stanie wykrojnik" at bounding box center [312, 564] width 528 height 40
paste textarea "o tych wymiarach: 364x314x125 zew"
type textarea "Panie Sebastianie, okazuje się, że mamy na stanie wykrojnik o tych wymiarach: 3…"
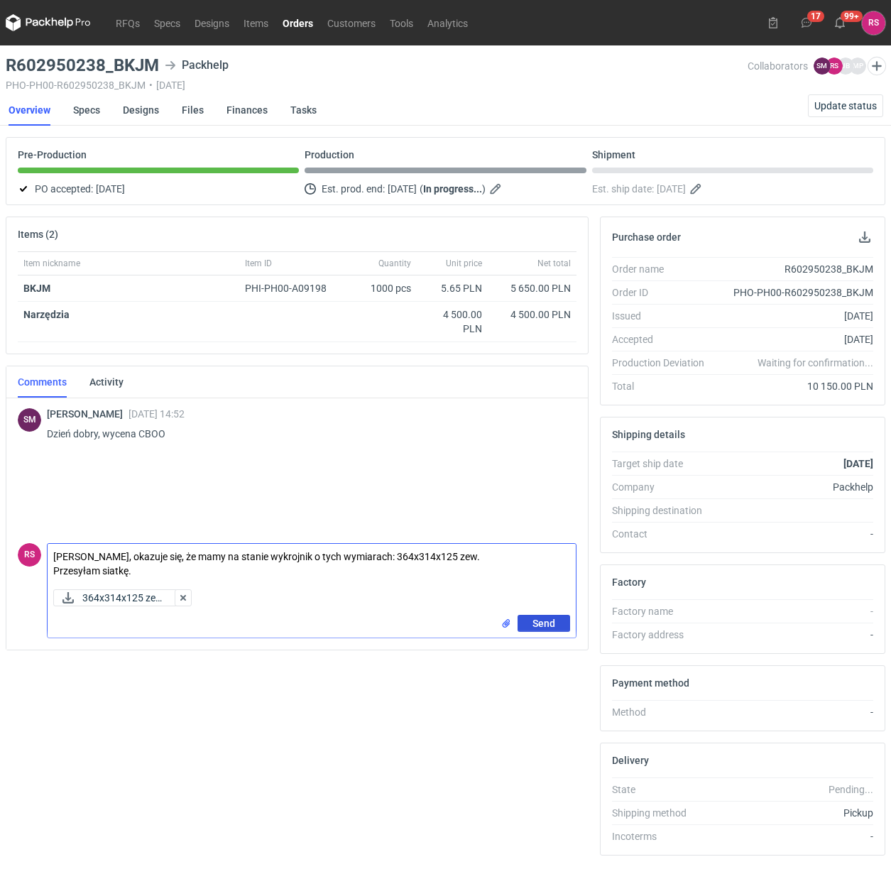
click at [538, 621] on span "Send" at bounding box center [544, 624] width 23 height 10
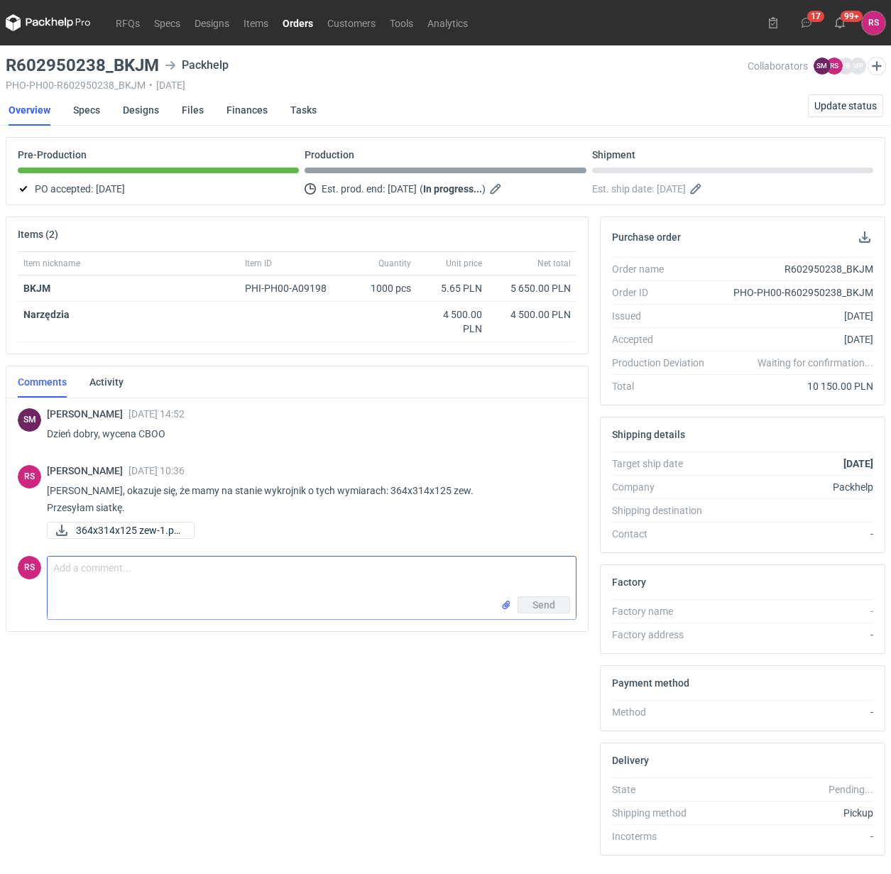
click at [325, 531] on div "364x314x125 zew-1.pd..." at bounding box center [306, 530] width 518 height 17
click at [317, 570] on textarea "Comment message" at bounding box center [312, 577] width 528 height 40
click at [121, 21] on link "RFQs" at bounding box center [128, 22] width 38 height 17
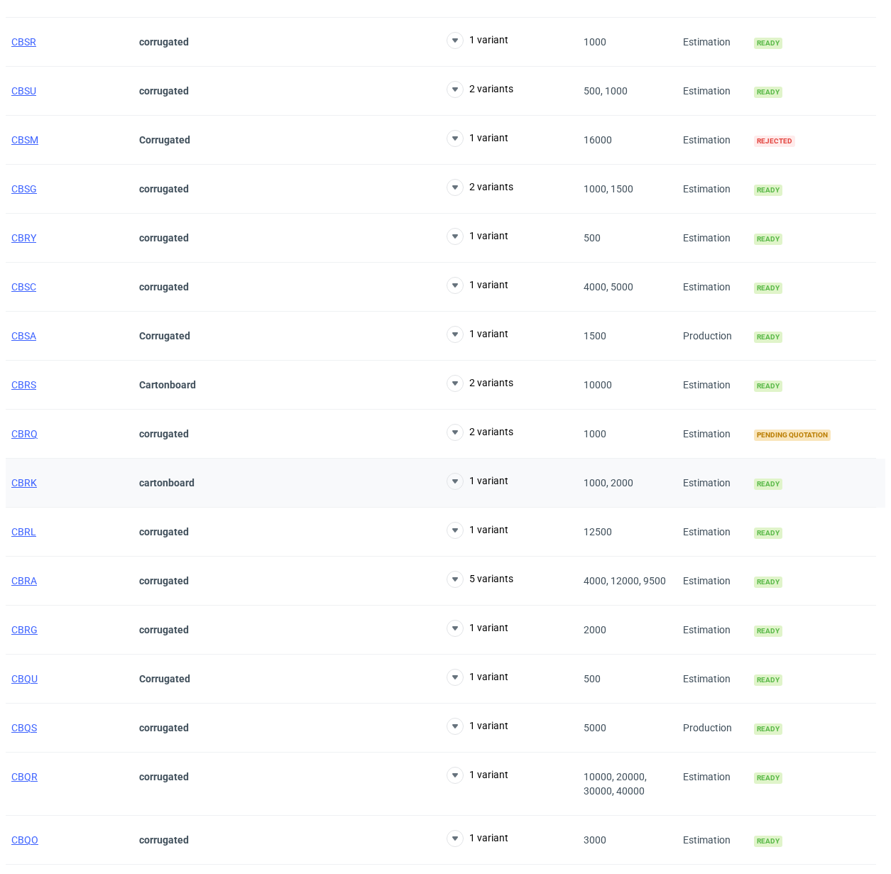
scroll to position [621, 0]
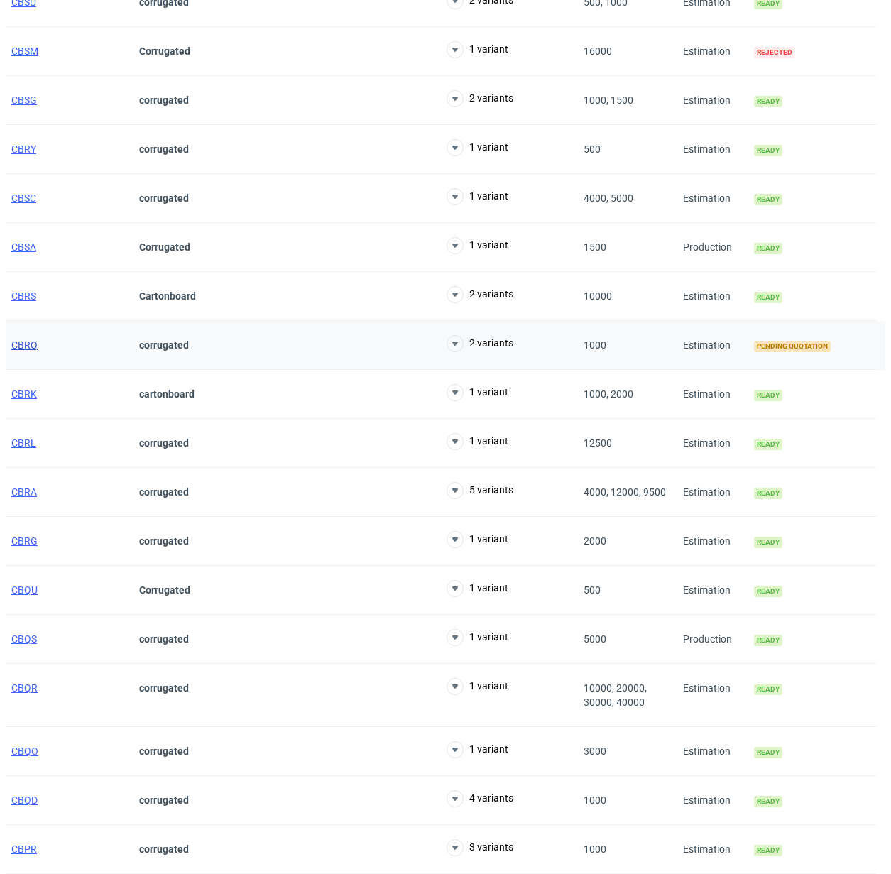
click at [31, 342] on span "CBRQ" at bounding box center [24, 344] width 26 height 11
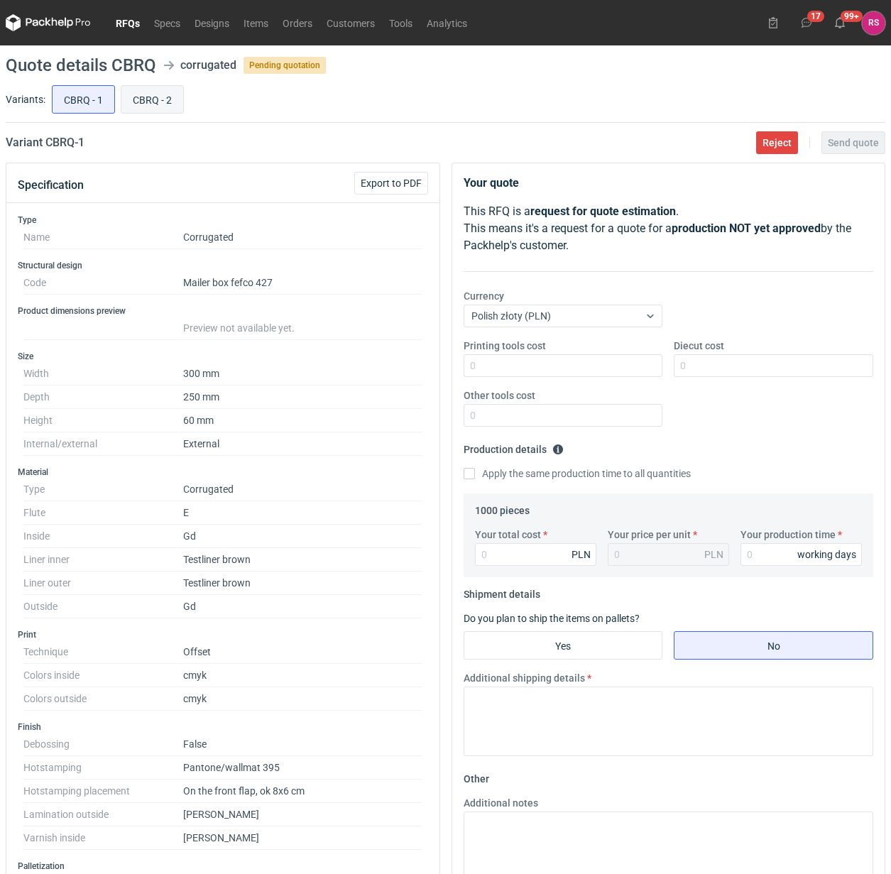
click at [168, 103] on input "CBRQ - 2" at bounding box center [152, 99] width 62 height 27
radio input "true"
click at [775, 135] on button "Reject" at bounding box center [777, 142] width 42 height 23
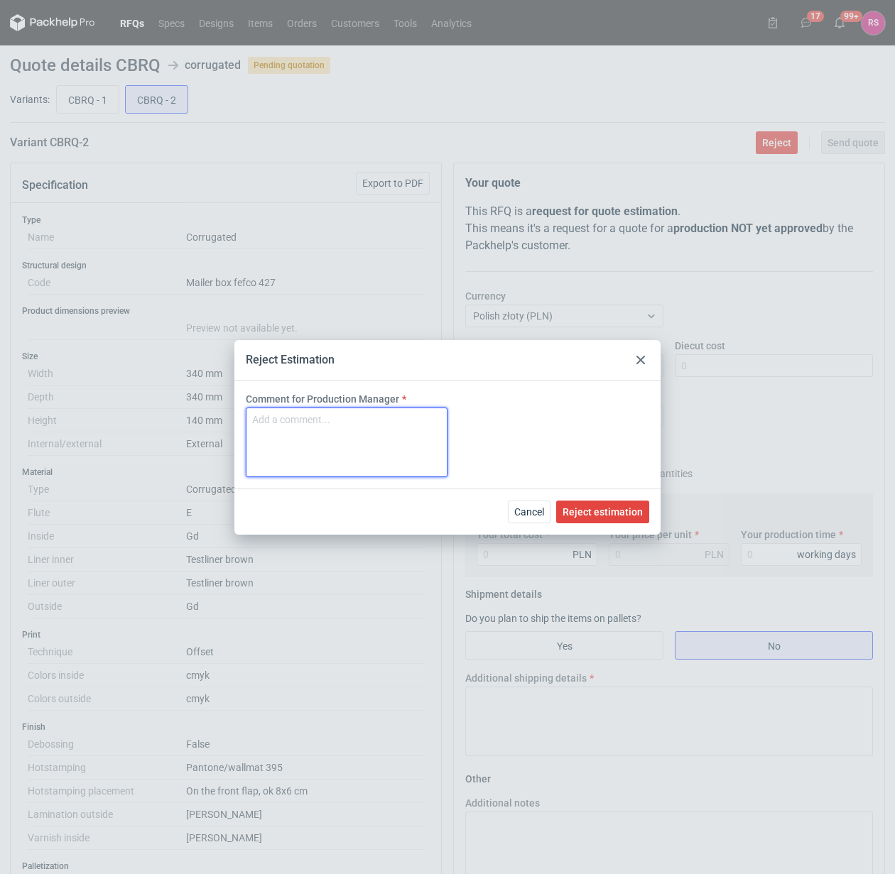
click at [336, 432] on textarea "Comment for Production Manager" at bounding box center [347, 443] width 202 height 70
type textarea "za duże"
click at [605, 509] on span "Reject estimation" at bounding box center [602, 512] width 80 height 10
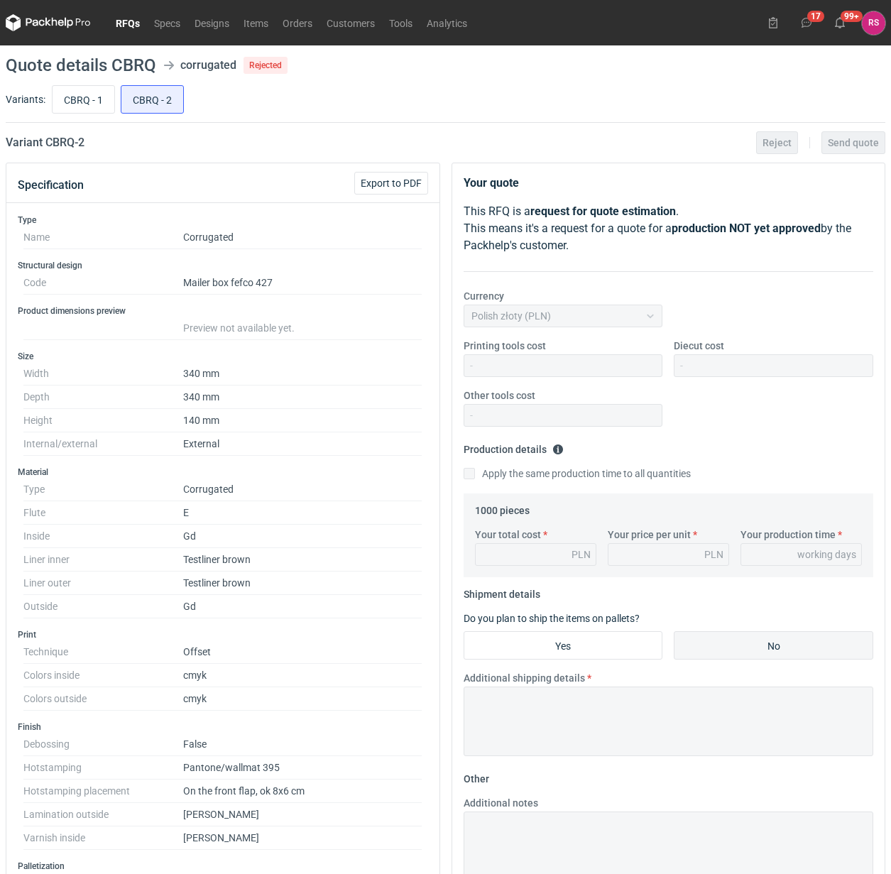
click at [85, 97] on input "CBRQ - 1" at bounding box center [84, 99] width 62 height 27
radio input "true"
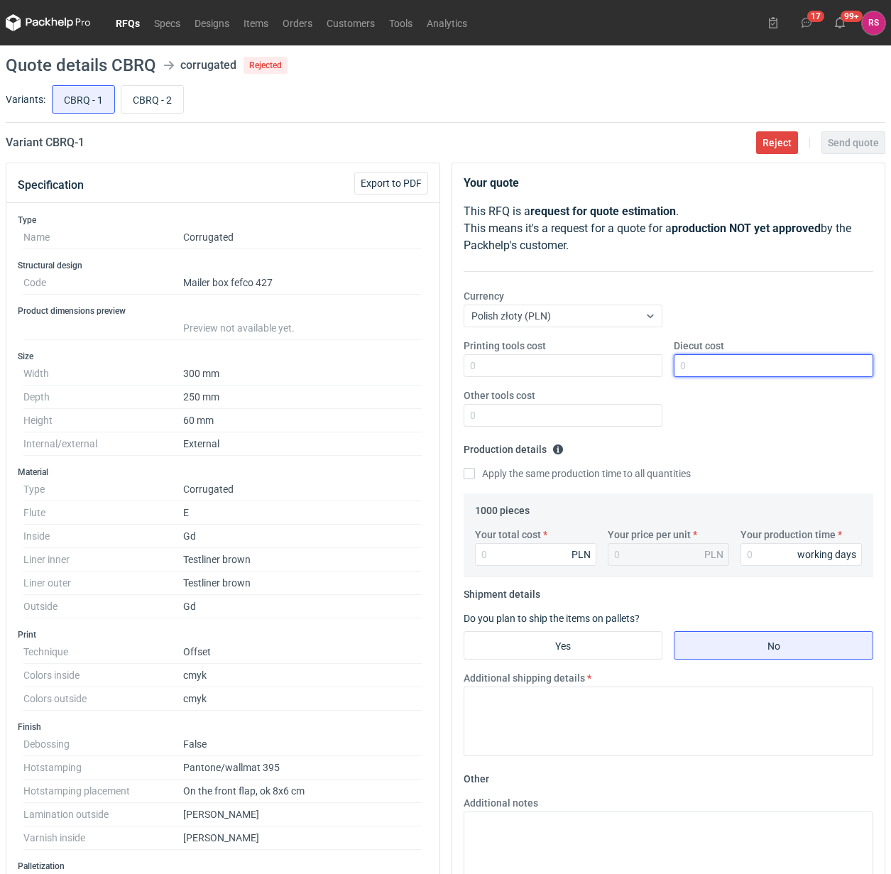
click at [735, 366] on input "Diecut cost" at bounding box center [774, 365] width 200 height 23
type input "500"
click at [464, 468] on input "Apply the same production time to all quantities" at bounding box center [469, 473] width 11 height 11
checkbox input "true"
type input "6540"
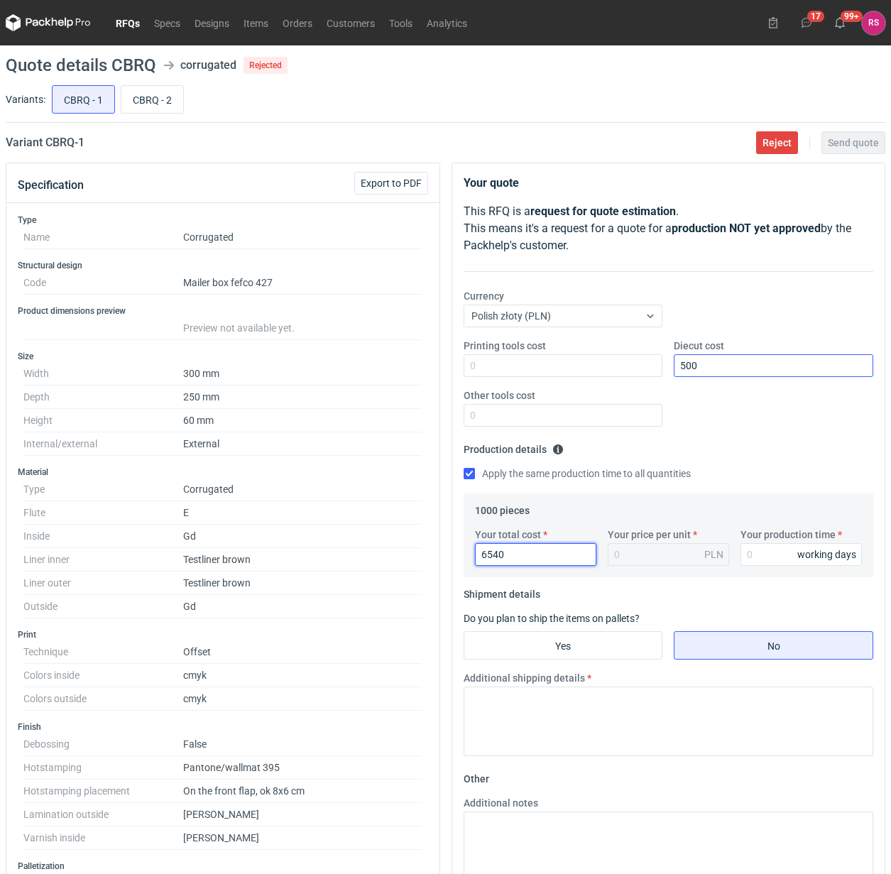
type input "6.54"
type input "6540"
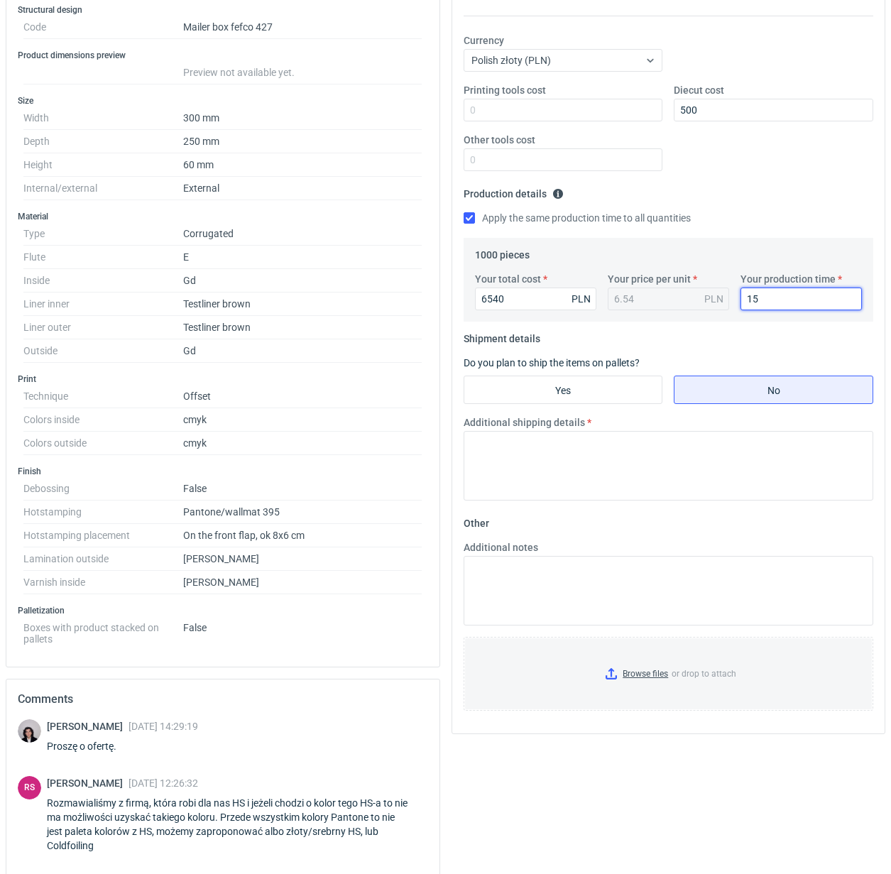
scroll to position [266, 0]
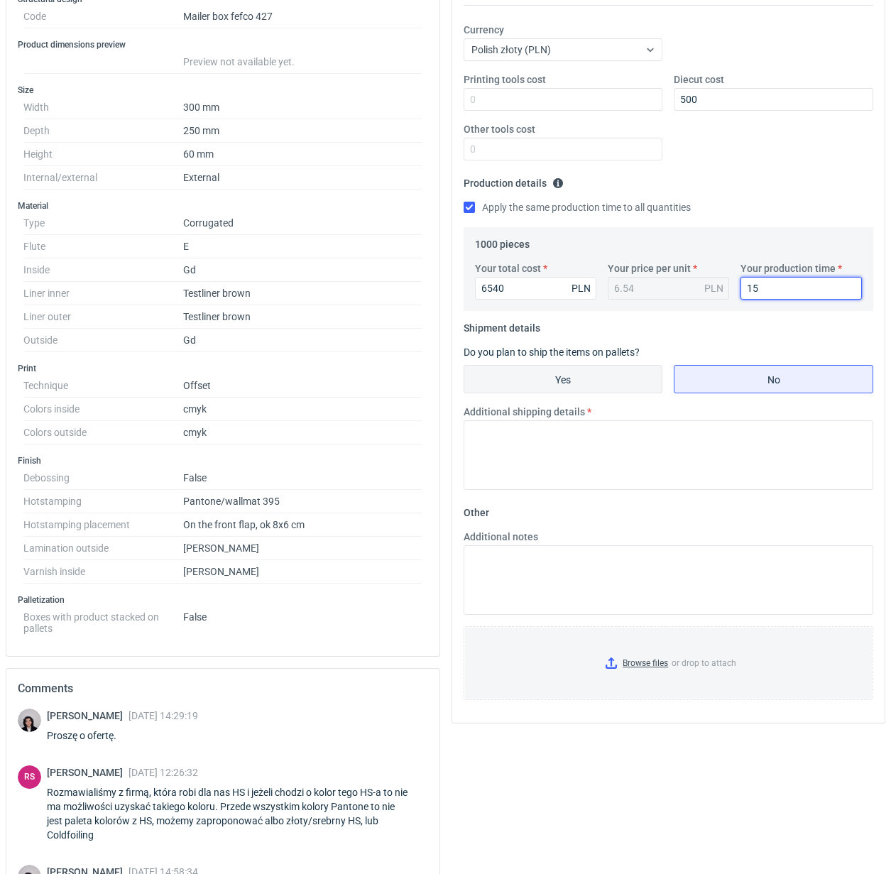
type input "15"
click at [577, 379] on input "Yes" at bounding box center [563, 379] width 198 height 27
radio input "true"
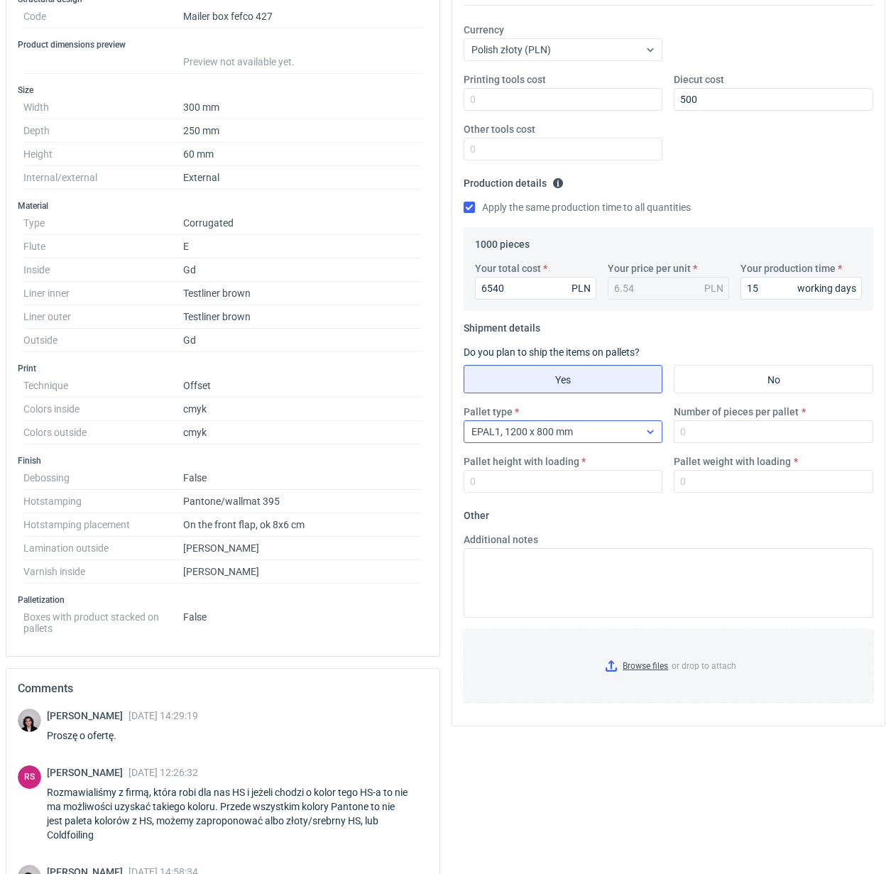
click at [651, 435] on icon at bounding box center [650, 431] width 11 height 11
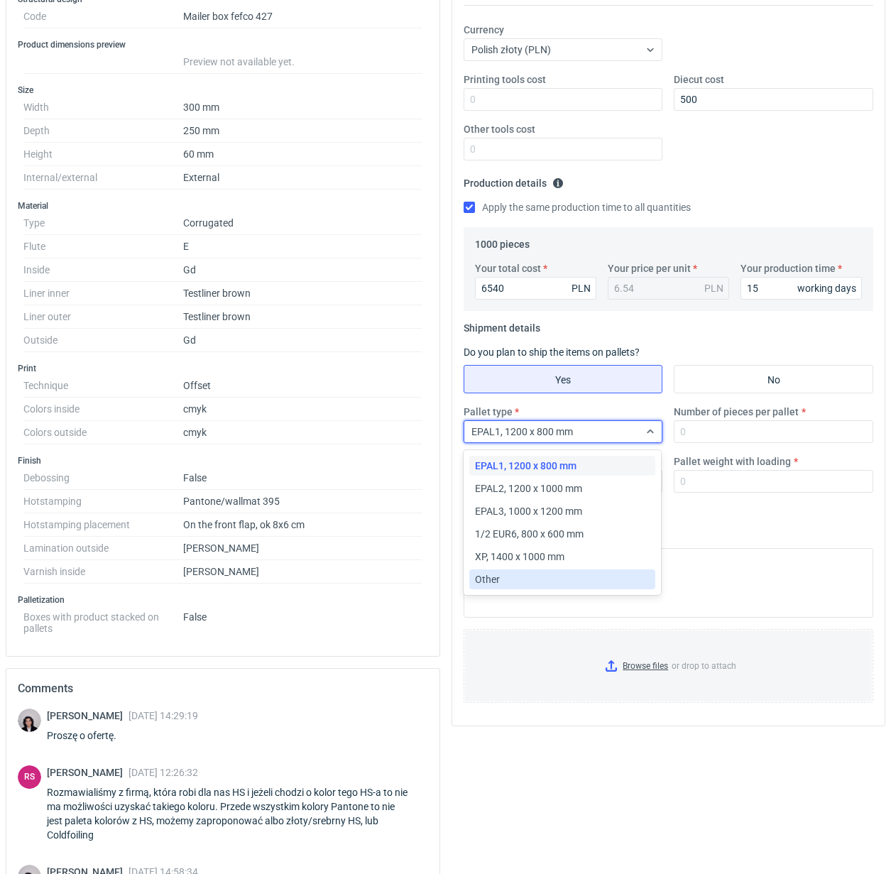
click at [545, 582] on div "Other" at bounding box center [562, 579] width 175 height 14
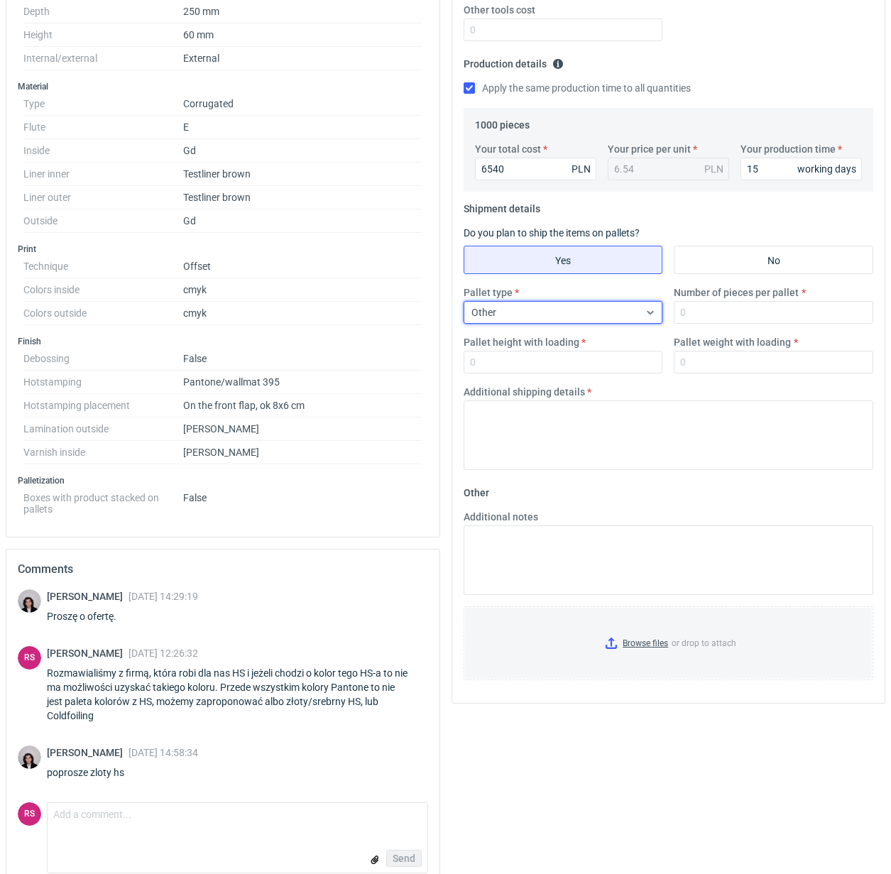
scroll to position [413, 0]
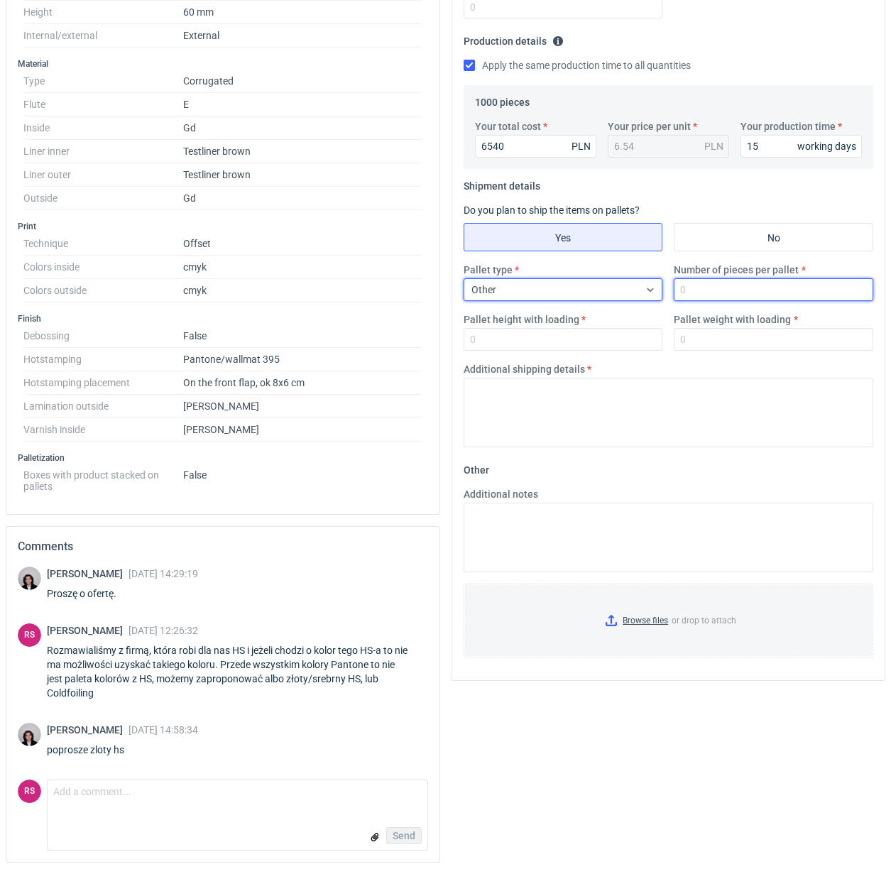
click at [736, 285] on input "Number of pieces per pallet" at bounding box center [774, 289] width 200 height 23
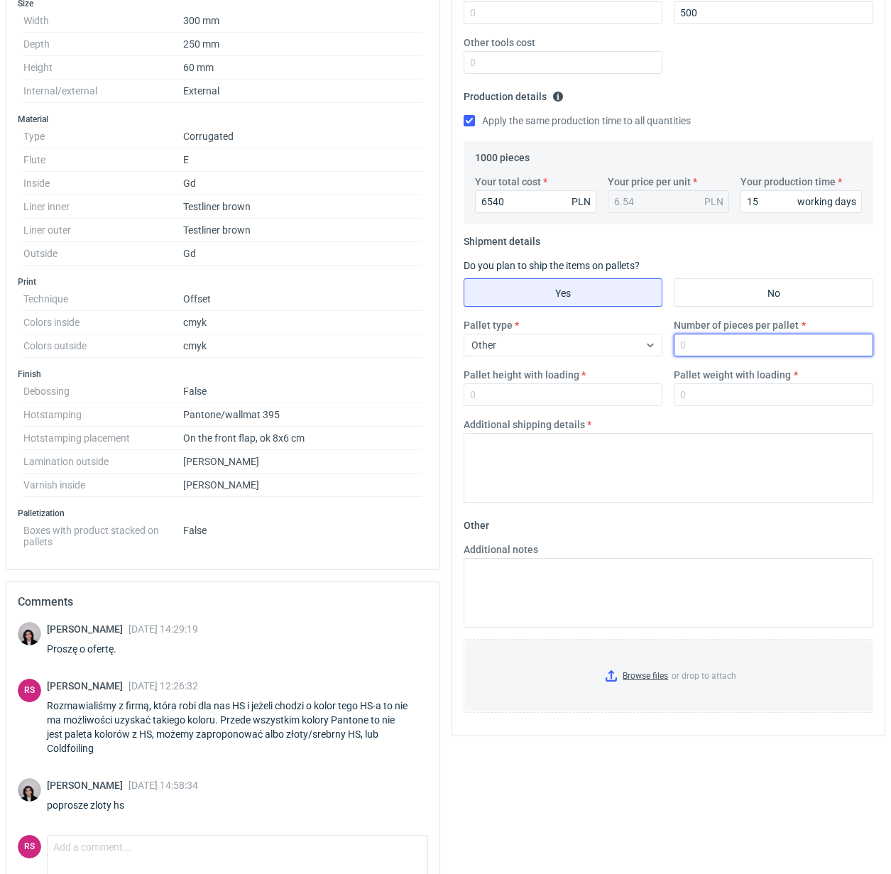
scroll to position [235, 0]
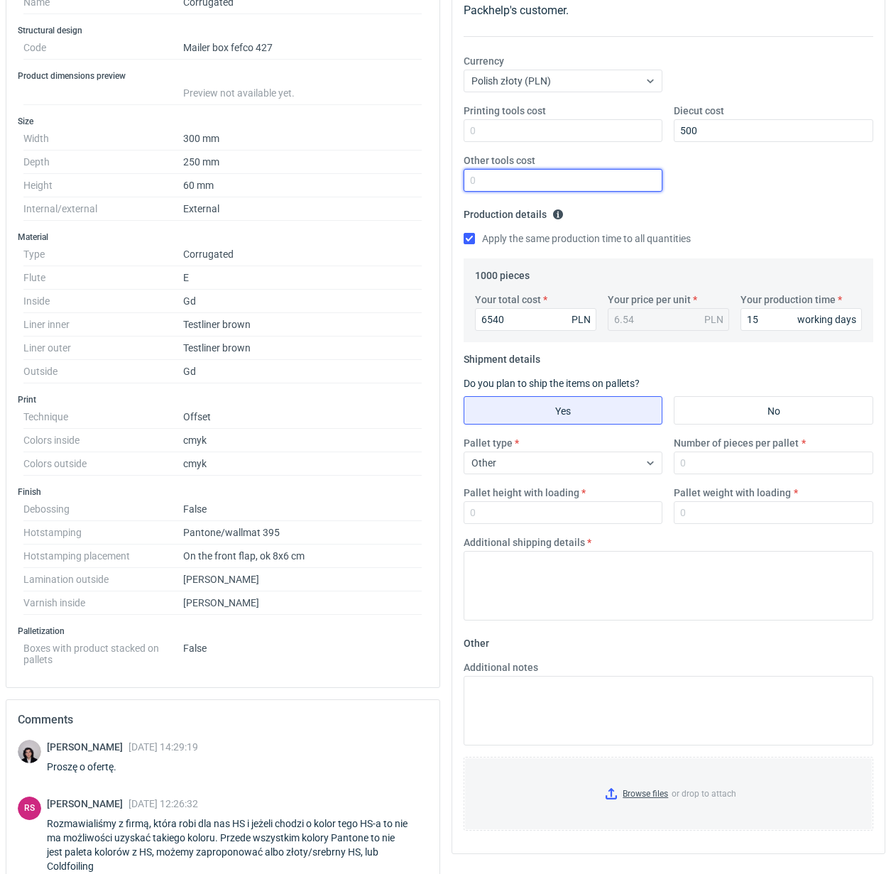
click at [552, 178] on input "Other tools cost" at bounding box center [564, 180] width 200 height 23
type input "200"
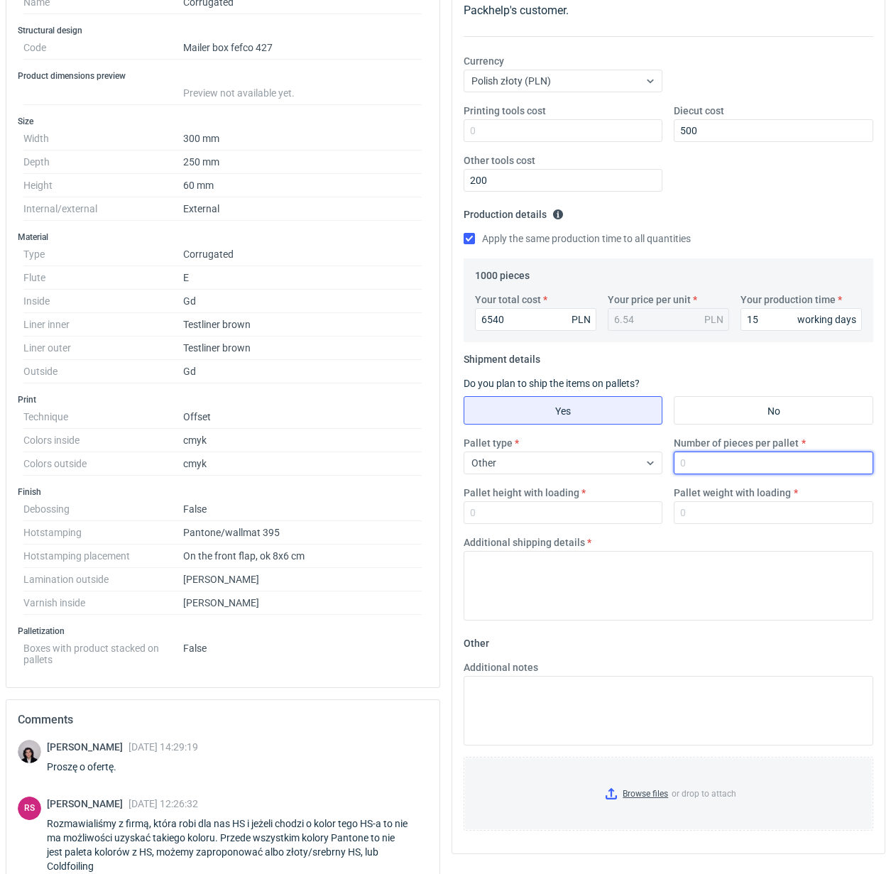
click at [734, 464] on input "Number of pieces per pallet" at bounding box center [774, 463] width 200 height 23
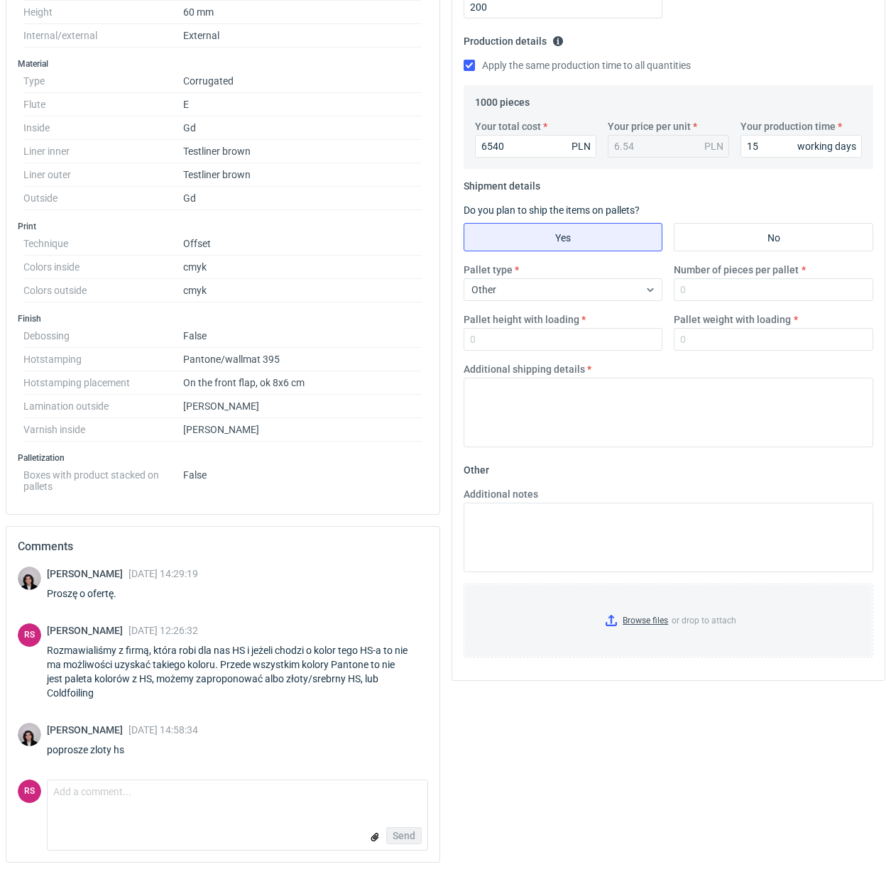
scroll to position [324, 0]
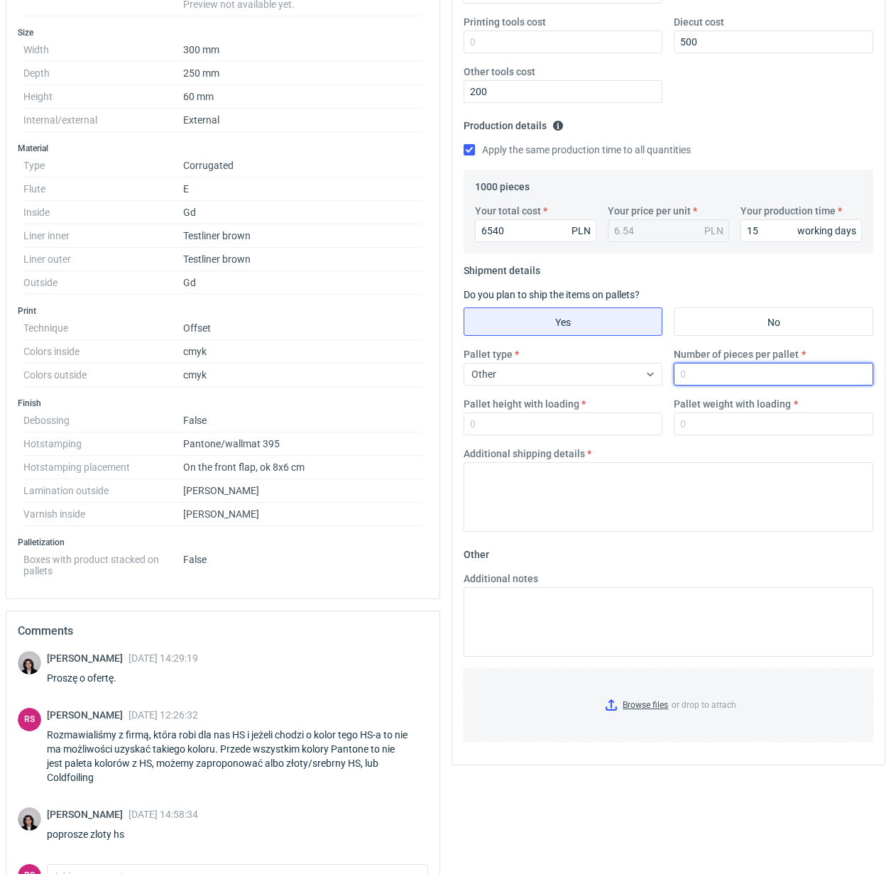
click at [747, 379] on input "Number of pieces per pallet" at bounding box center [774, 374] width 200 height 23
type input "100"
click at [758, 231] on input "15" at bounding box center [801, 230] width 121 height 23
type input "16"
click at [726, 371] on input "100" at bounding box center [774, 374] width 200 height 23
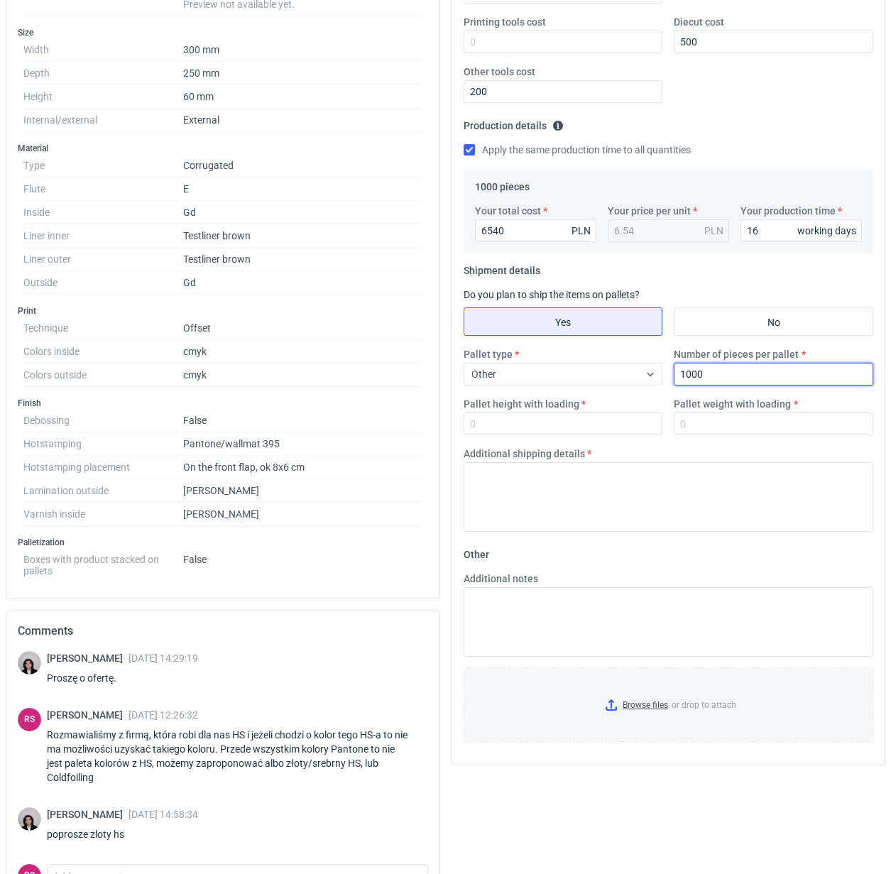
type input "1000"
type input "1800"
type input "300"
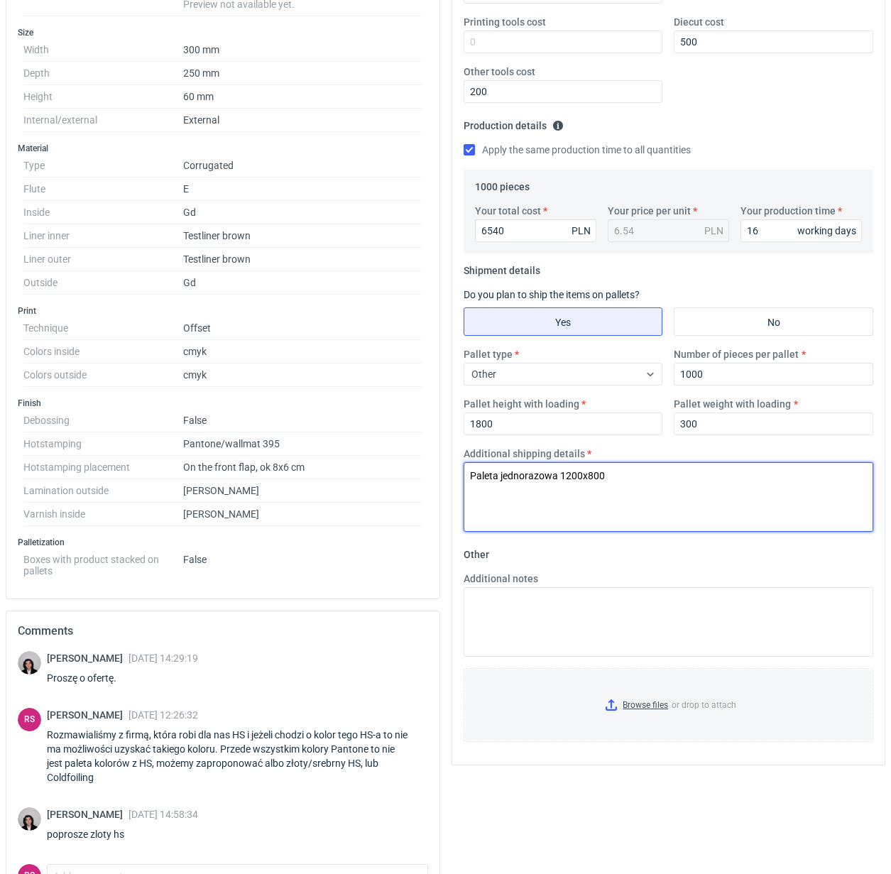
type textarea "Paleta jednorazowa 1200x800"
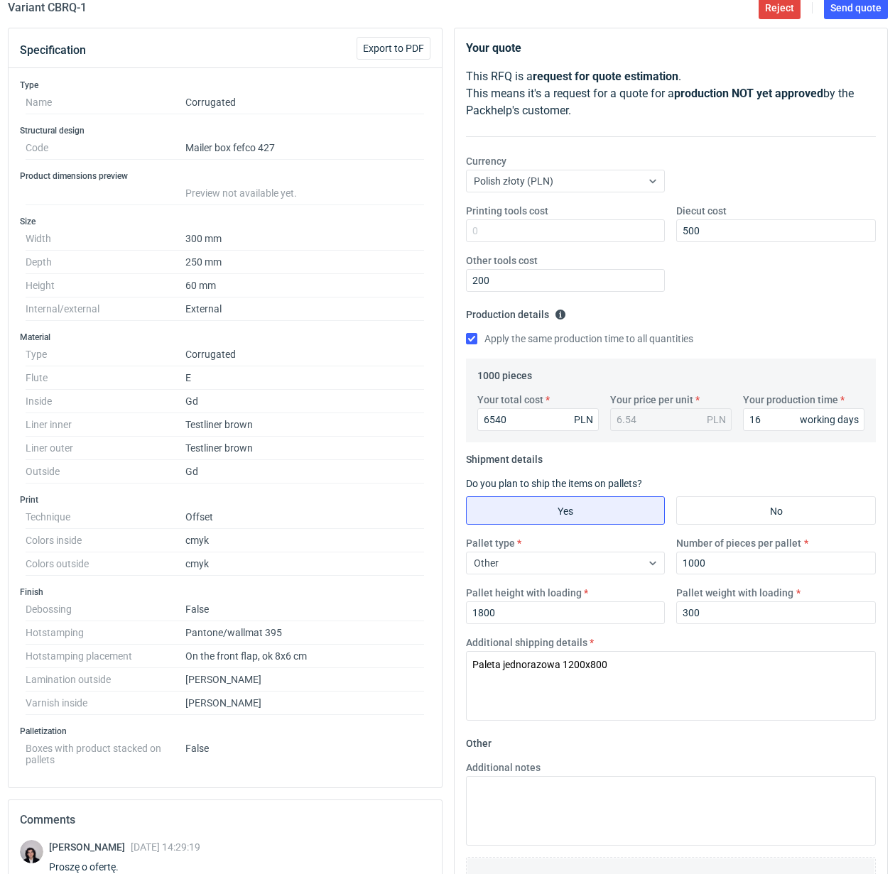
scroll to position [0, 0]
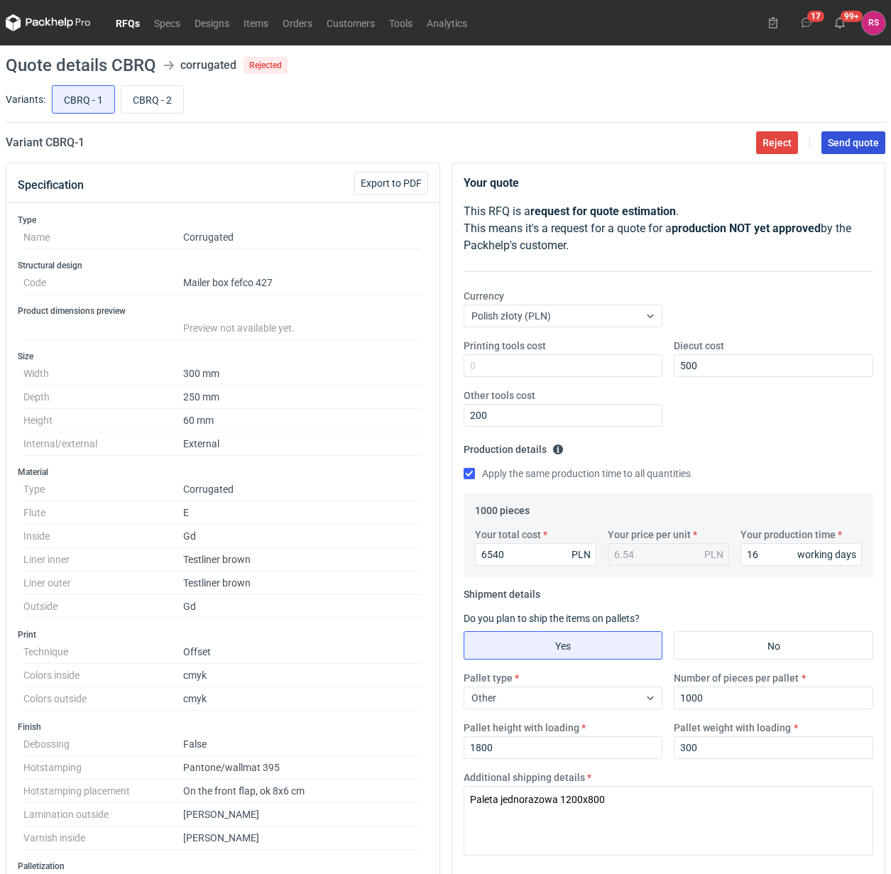
click at [852, 144] on span "Send quote" at bounding box center [853, 143] width 51 height 10
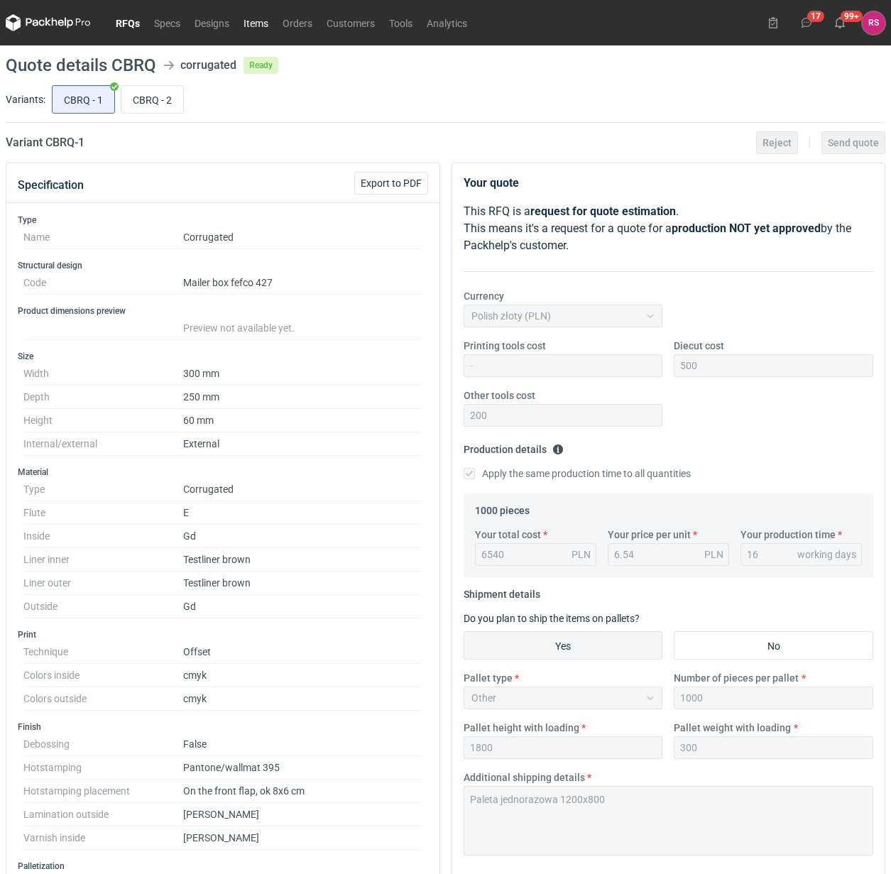
click at [256, 23] on link "Items" at bounding box center [255, 22] width 39 height 17
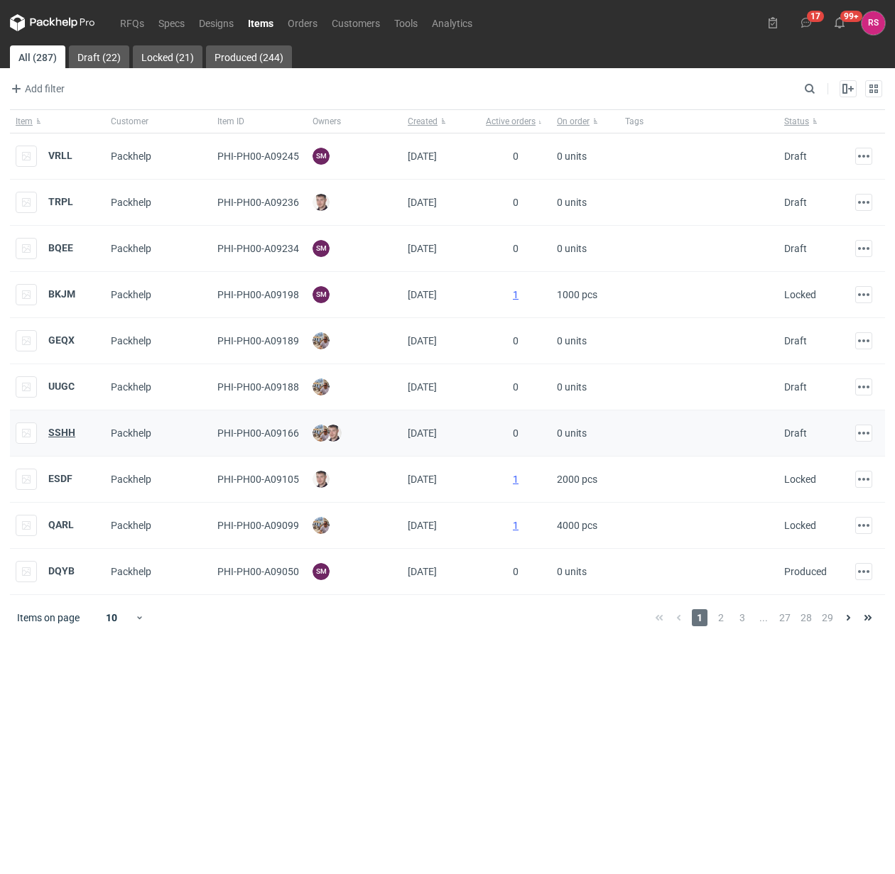
click at [65, 433] on strong "SSHH" at bounding box center [61, 432] width 27 height 11
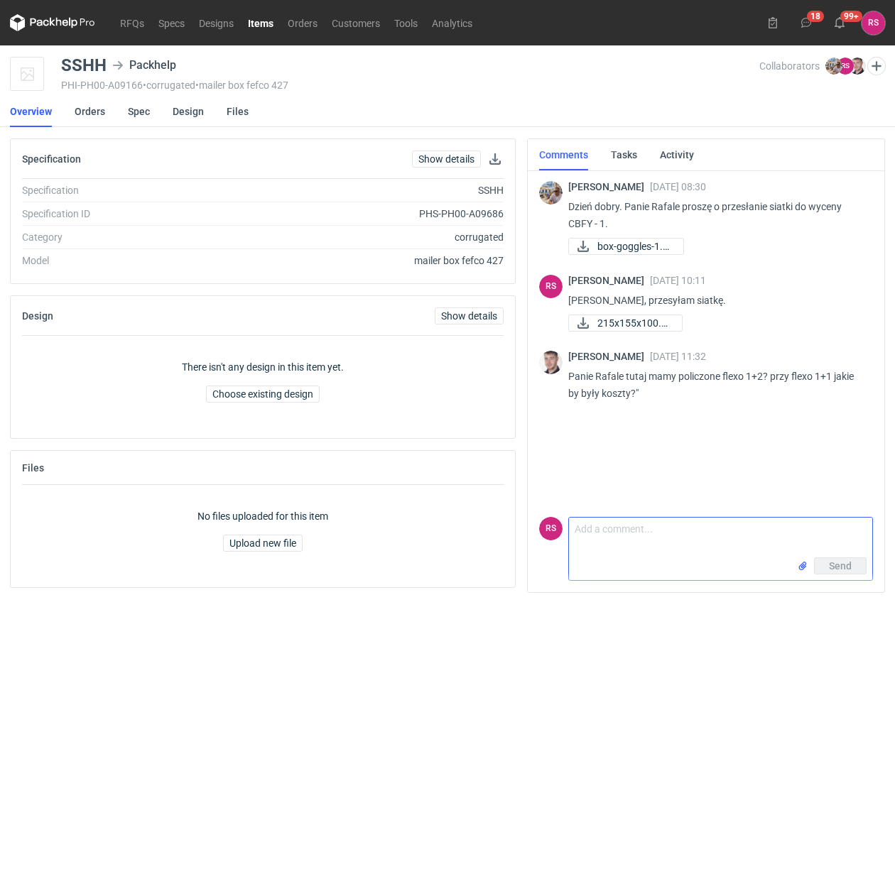
click at [656, 527] on textarea "Comment message" at bounding box center [720, 538] width 303 height 40
click at [675, 538] on textarea "Comment message" at bounding box center [720, 538] width 303 height 40
type textarea "Panie Macieju, policzyliśmy druk flekso 1+1."
click at [838, 566] on span "Send" at bounding box center [840, 566] width 23 height 10
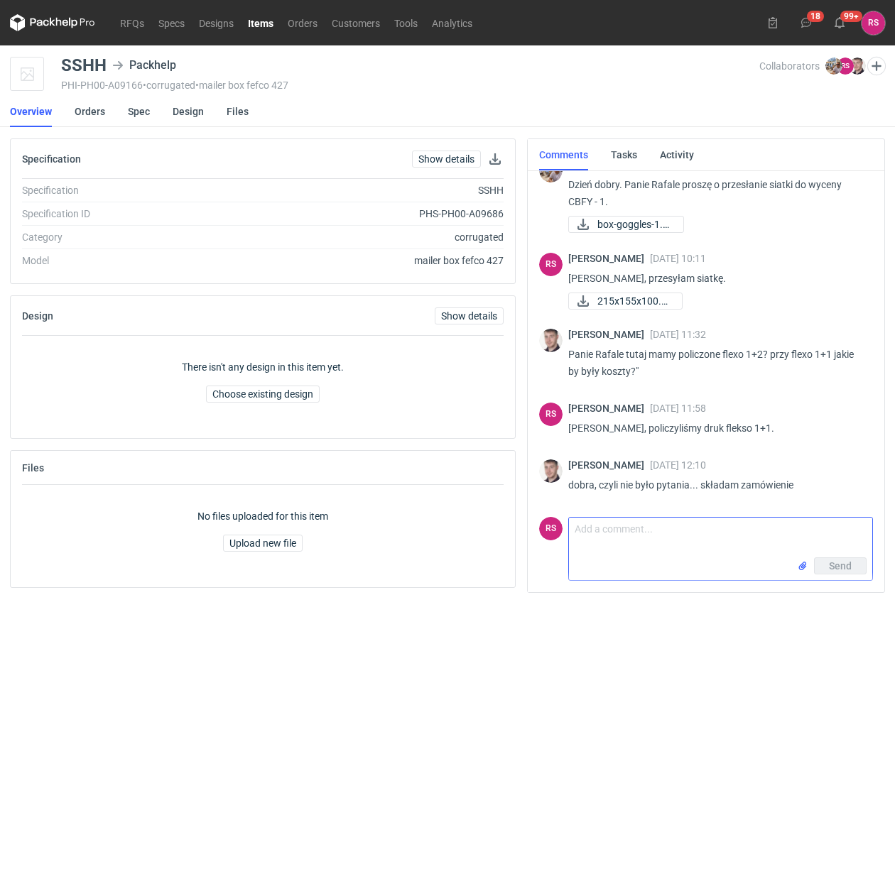
scroll to position [25, 0]
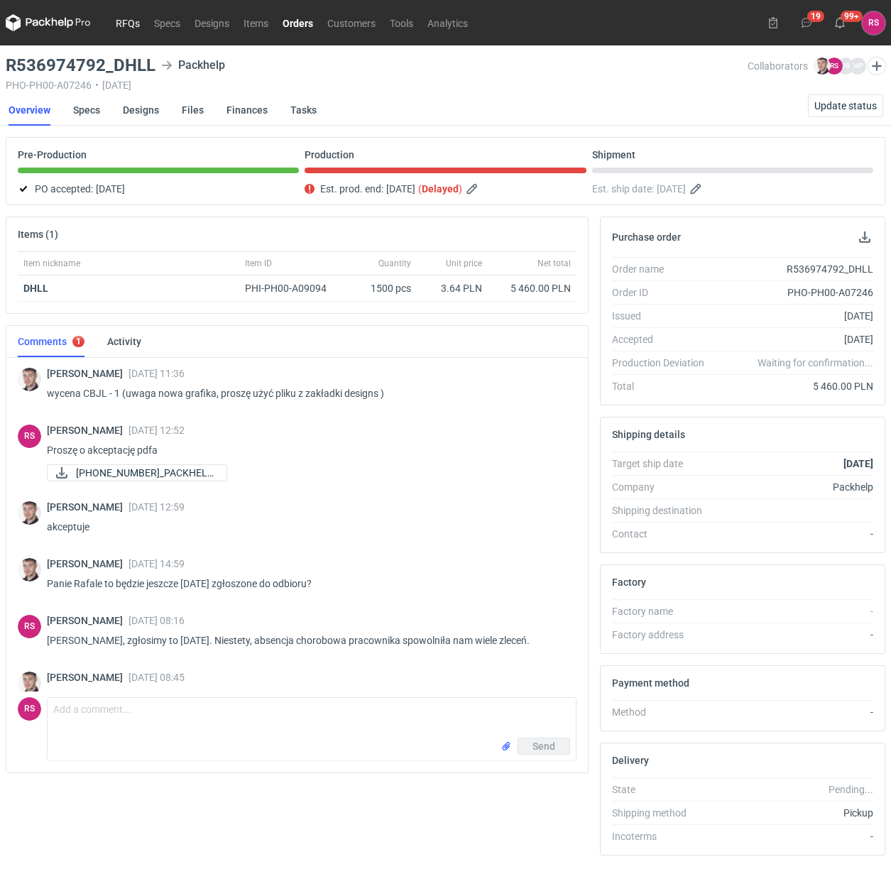
scroll to position [85, 0]
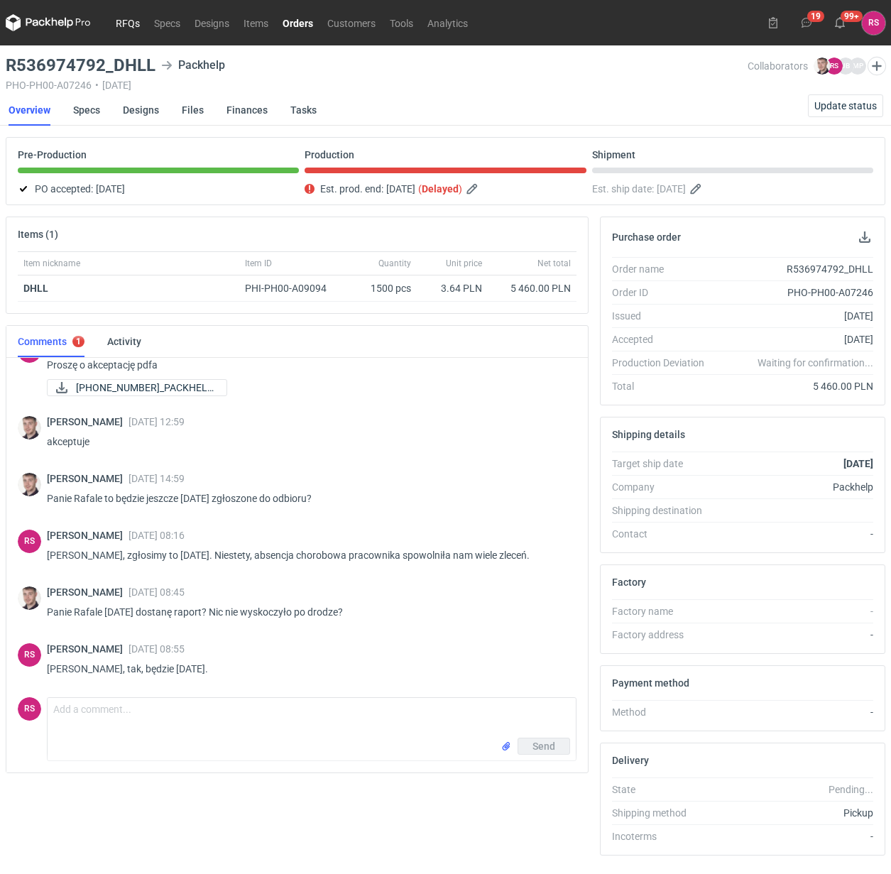
drag, startPoint x: 0, startPoint y: 0, endPoint x: 126, endPoint y: 23, distance: 128.4
click at [126, 23] on link "RFQs" at bounding box center [128, 22] width 38 height 17
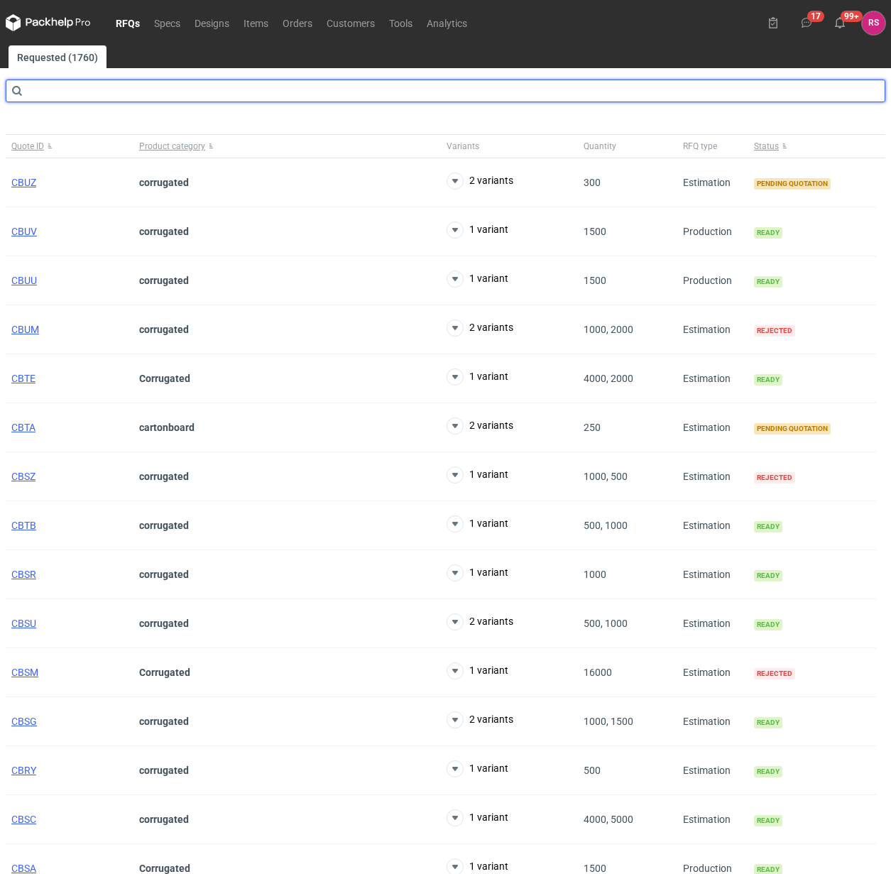
click at [80, 94] on input "text" at bounding box center [446, 91] width 880 height 23
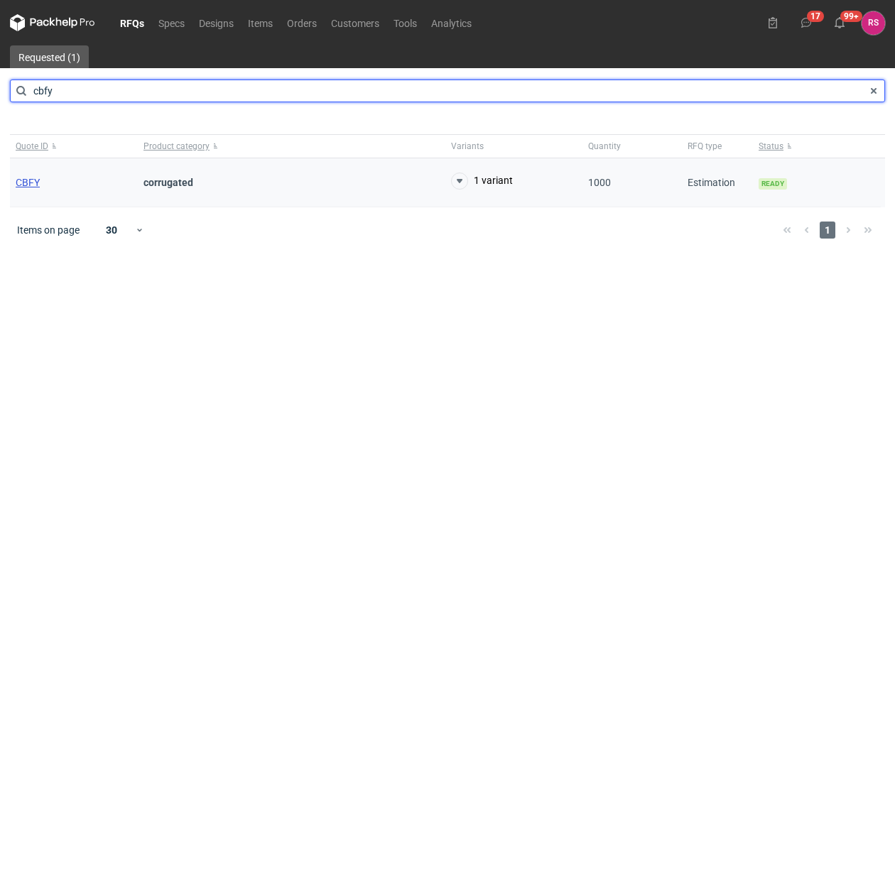
type input "cbfy"
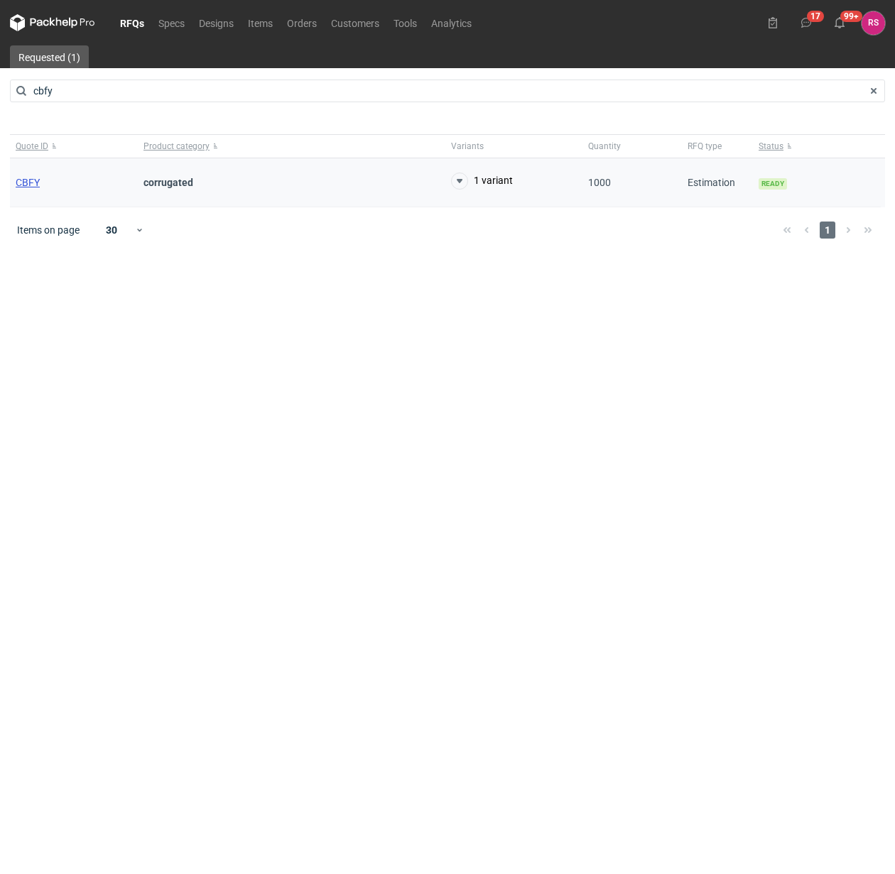
click at [26, 183] on span "CBFY" at bounding box center [28, 182] width 24 height 11
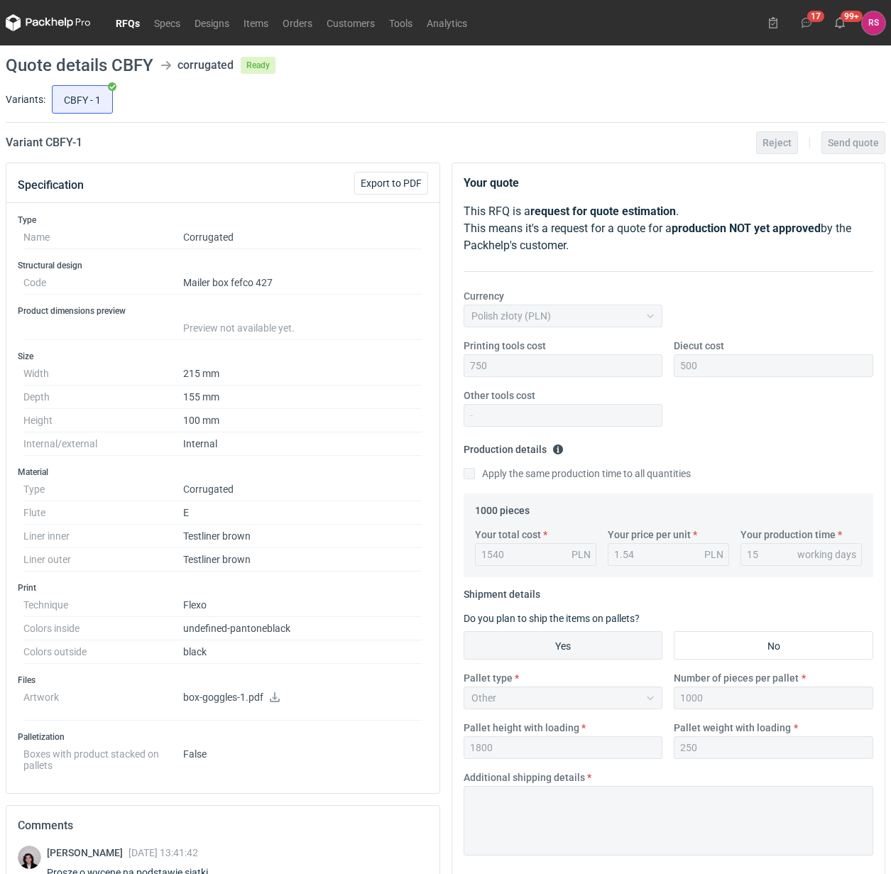
click at [275, 700] on icon at bounding box center [275, 697] width 10 height 10
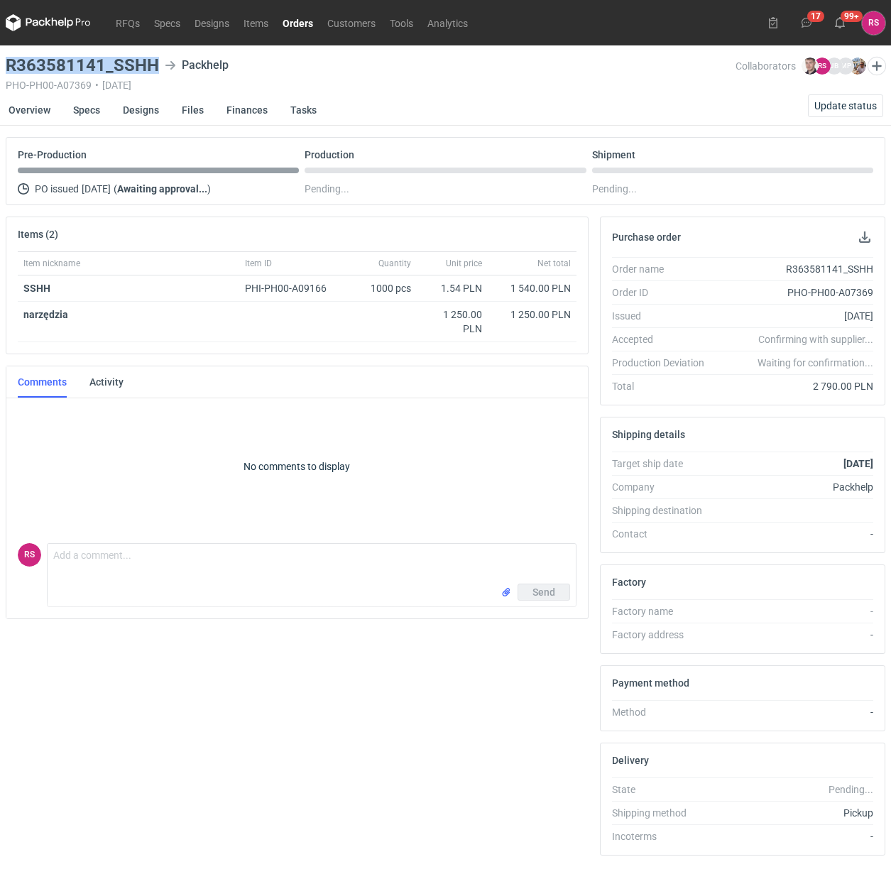
drag, startPoint x: 158, startPoint y: 65, endPoint x: 5, endPoint y: 64, distance: 152.7
click at [5, 64] on main "R363581141_SSHH Packhelp PHO-PH00-A07369 • [DATE] Collaborators [PERSON_NAME] […" at bounding box center [445, 478] width 891 height 867
copy h3 "R363581141_SSHH"
click at [861, 236] on button "button" at bounding box center [865, 237] width 17 height 17
click at [89, 112] on link "Specs" at bounding box center [86, 109] width 27 height 31
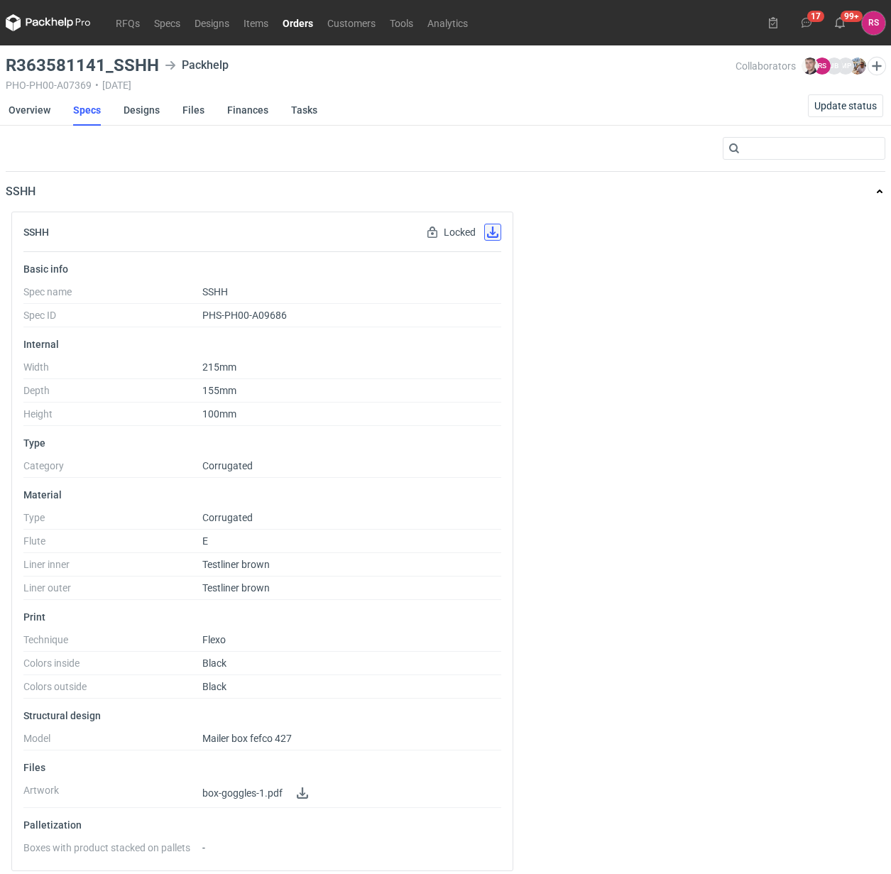
click at [488, 227] on button "button" at bounding box center [492, 232] width 17 height 17
click at [139, 102] on link "Designs" at bounding box center [142, 109] width 36 height 31
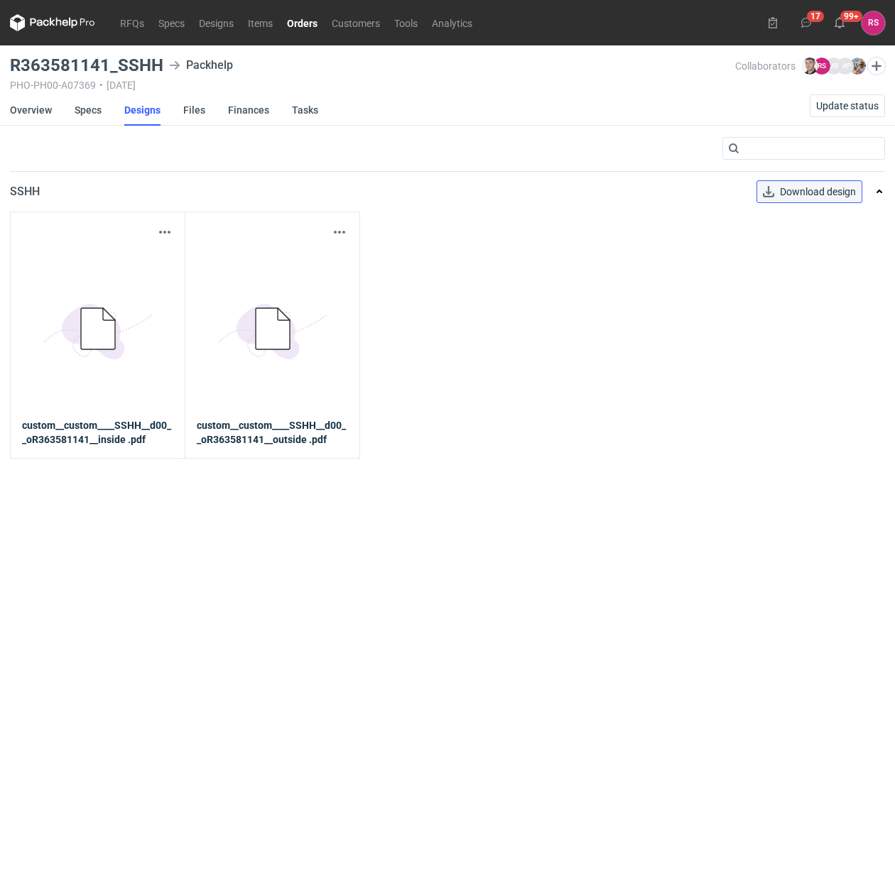
click at [813, 187] on span "Download design" at bounding box center [818, 192] width 76 height 10
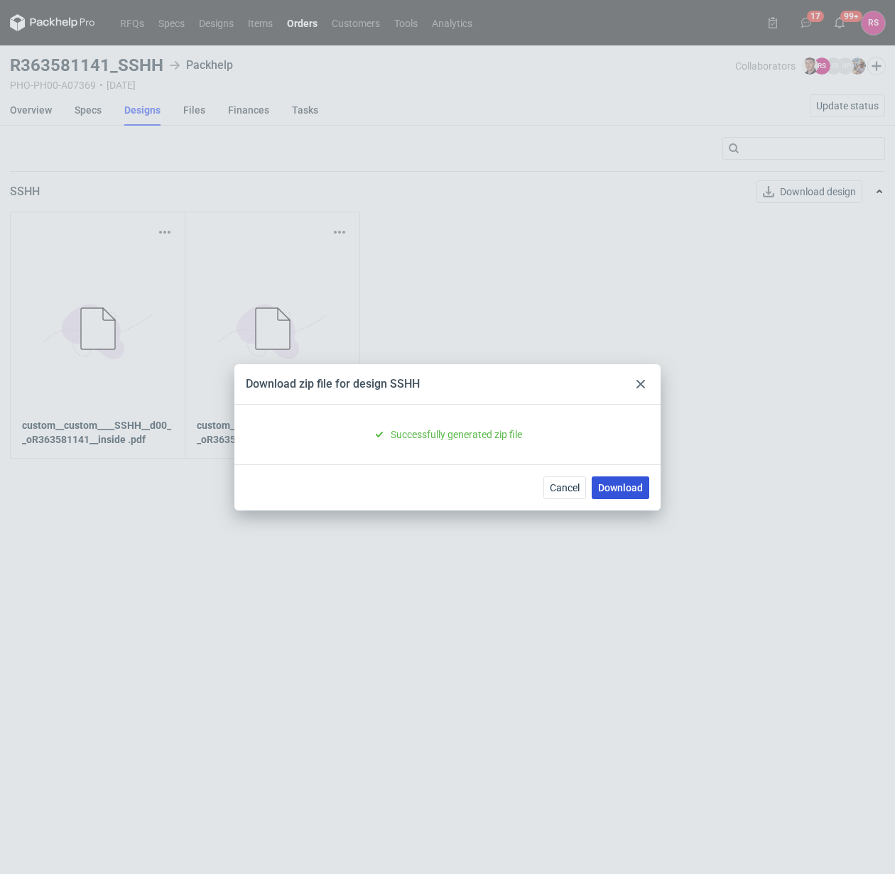
click at [622, 483] on link "Download" at bounding box center [621, 488] width 58 height 23
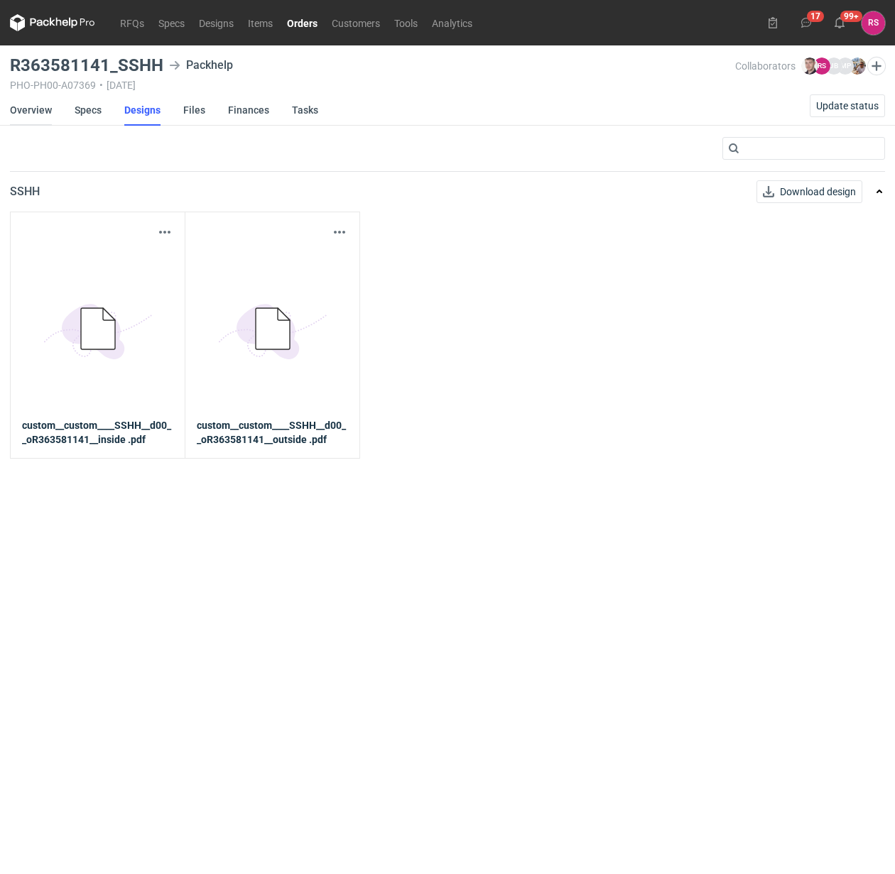
click at [32, 107] on link "Overview" at bounding box center [31, 109] width 42 height 31
